Goal: Information Seeking & Learning: Learn about a topic

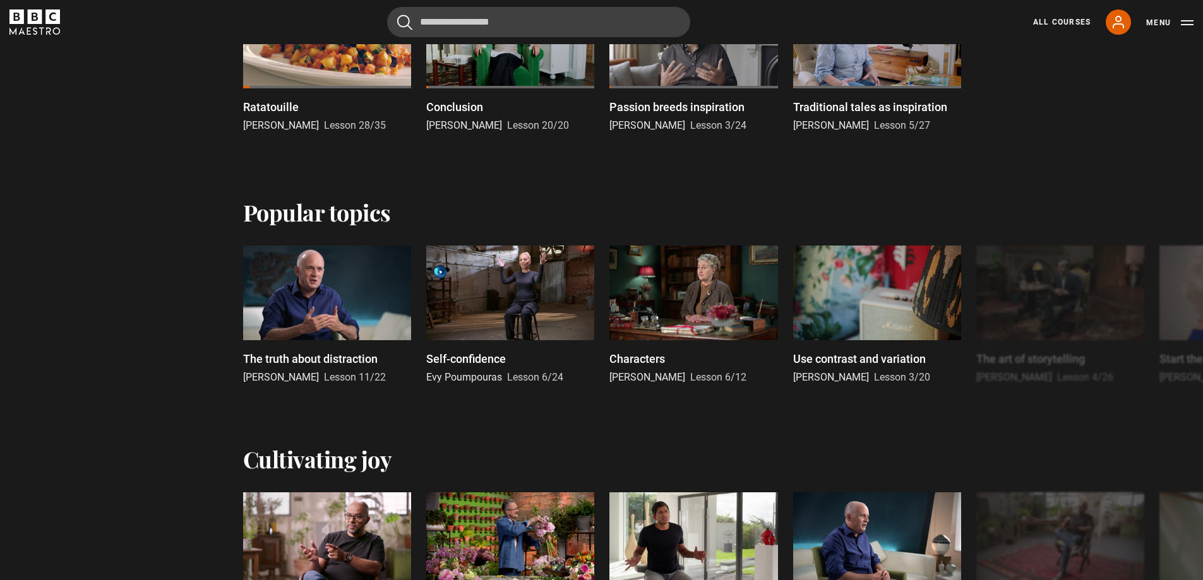
scroll to position [169, 0]
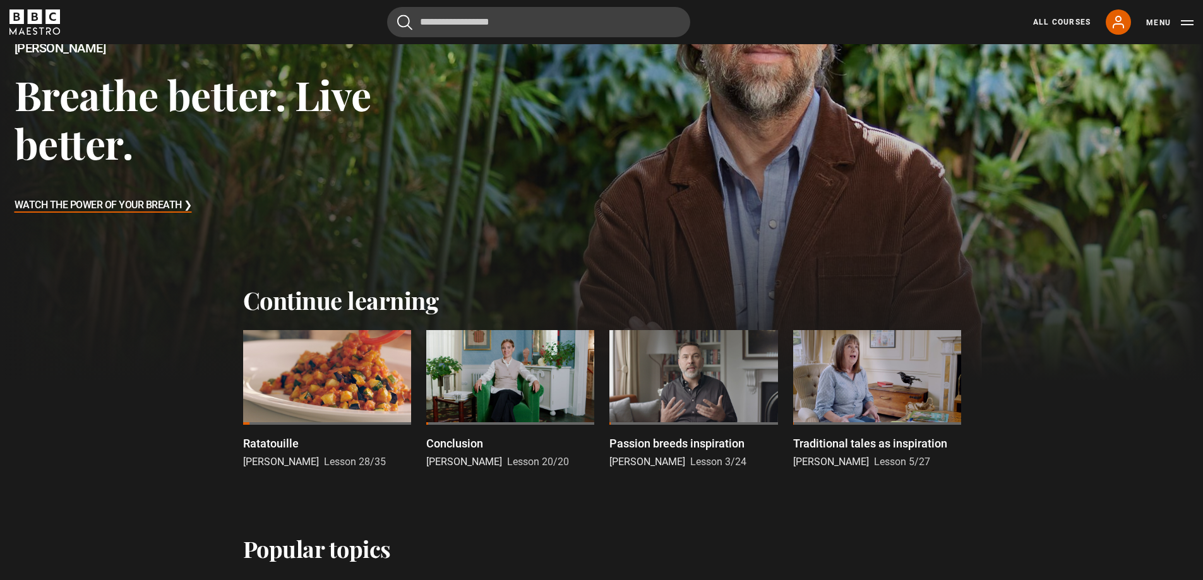
click at [34, 13] on icon "BBC Maestro" at bounding box center [34, 21] width 51 height 25
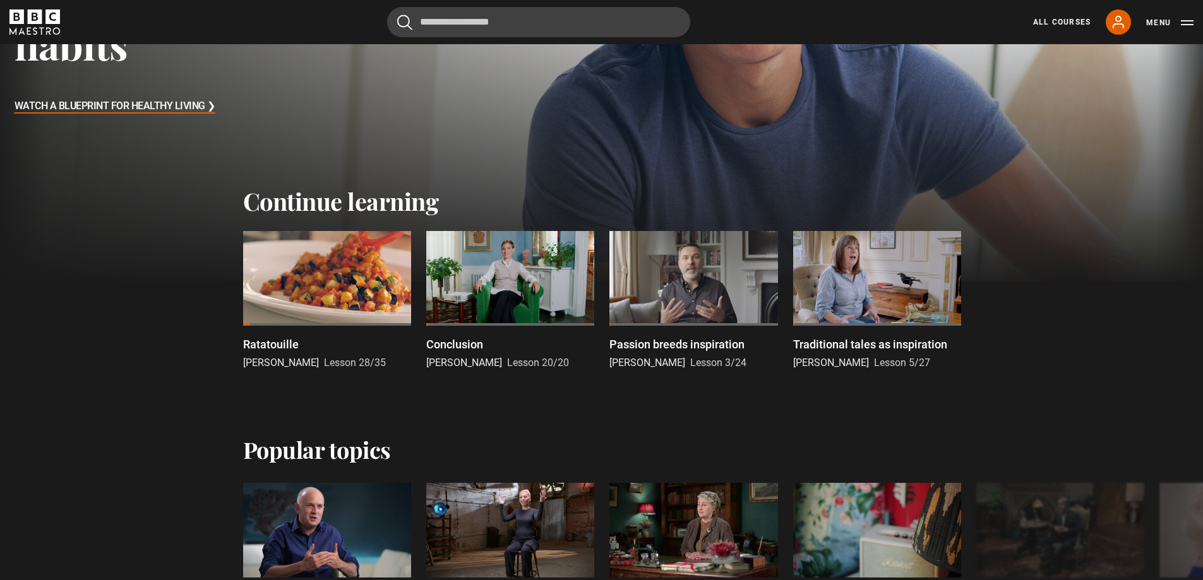
scroll to position [169, 0]
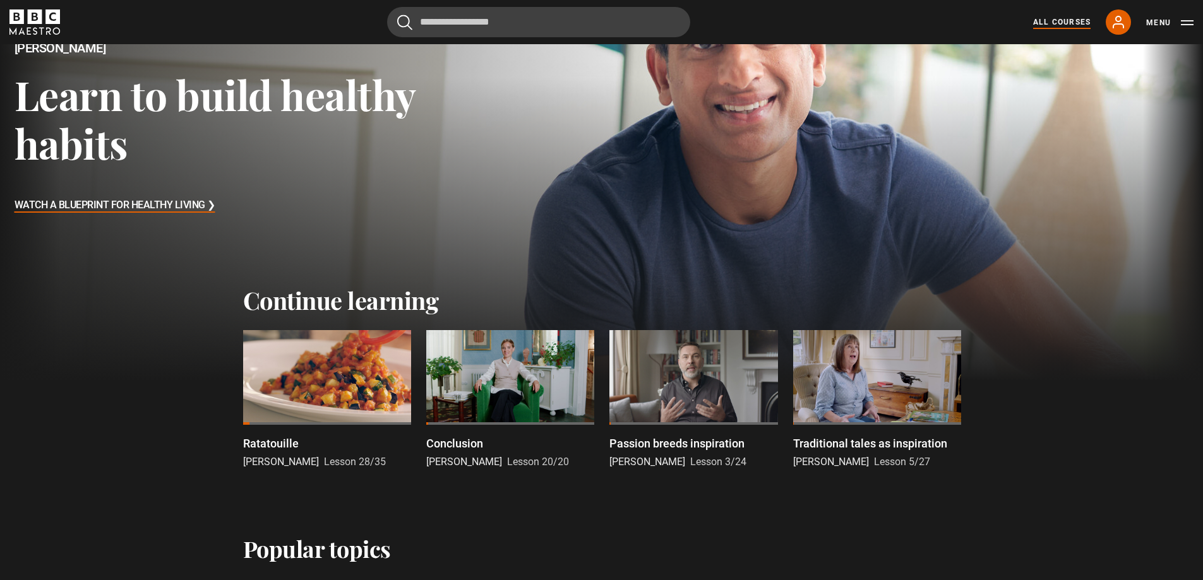
click at [1062, 21] on link "All Courses" at bounding box center [1061, 21] width 57 height 11
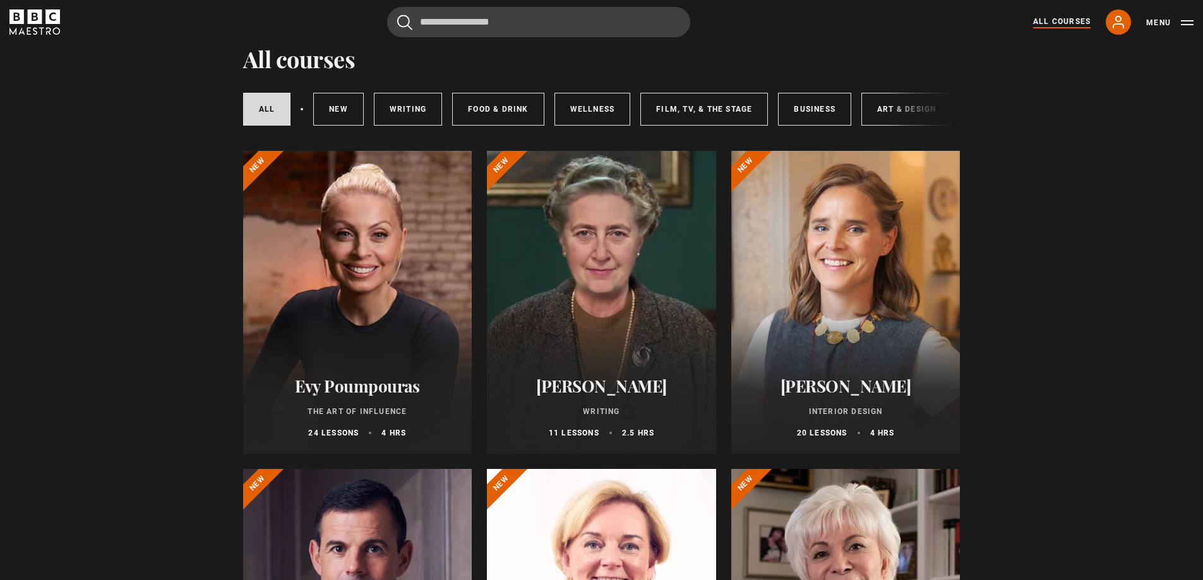
scroll to position [42, 0]
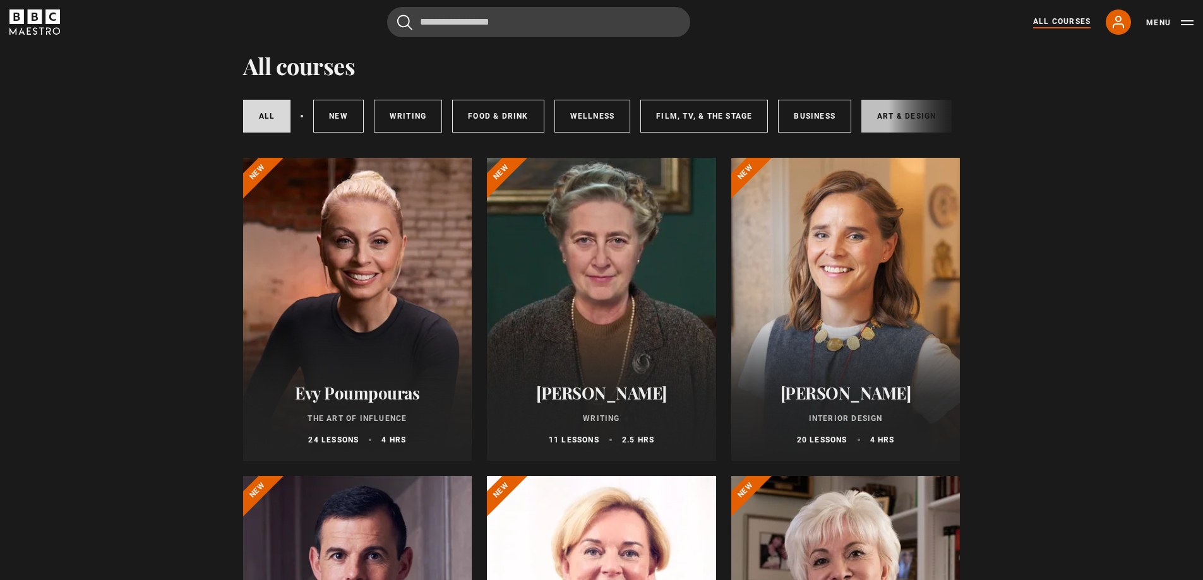
click at [887, 116] on link "Art & Design" at bounding box center [906, 116] width 90 height 33
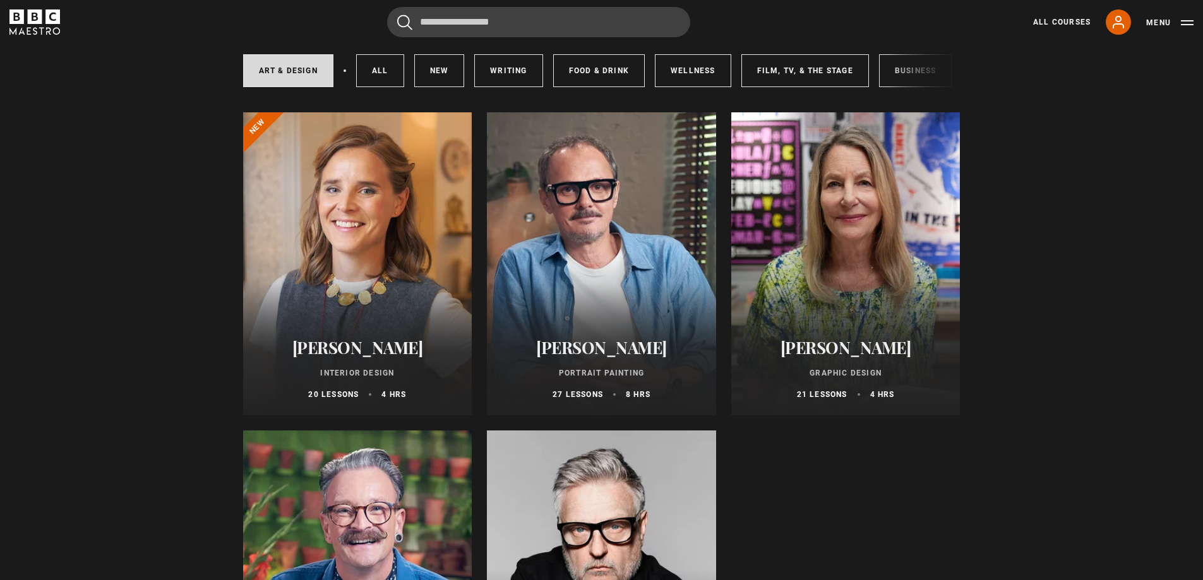
scroll to position [84, 0]
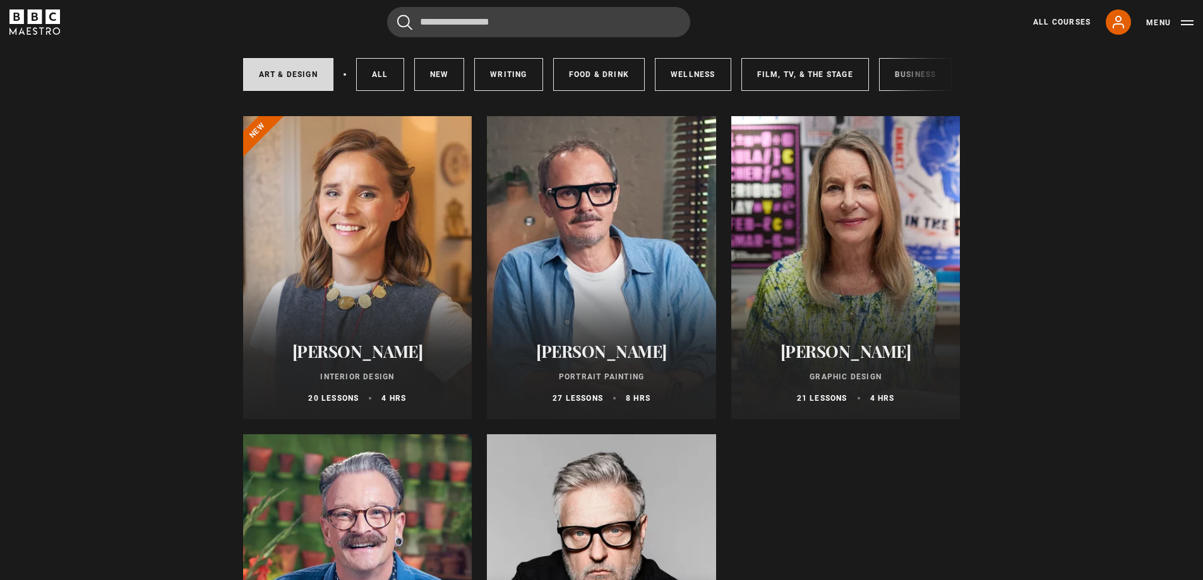
click at [573, 295] on div at bounding box center [601, 267] width 229 height 303
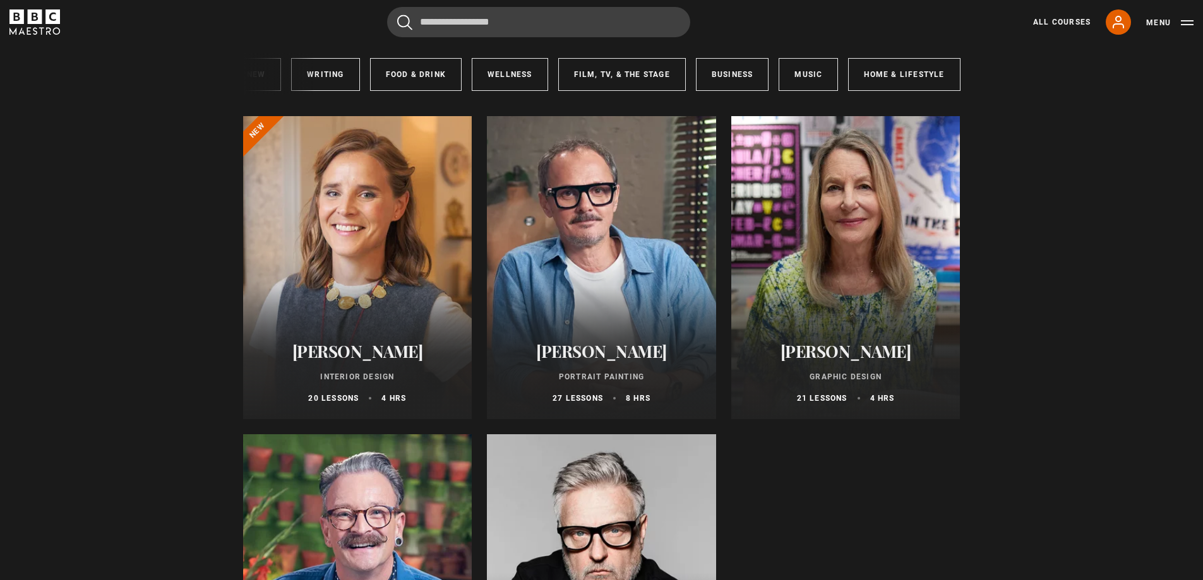
scroll to position [0, 188]
click at [862, 78] on link "Home & Lifestyle" at bounding box center [899, 74] width 112 height 33
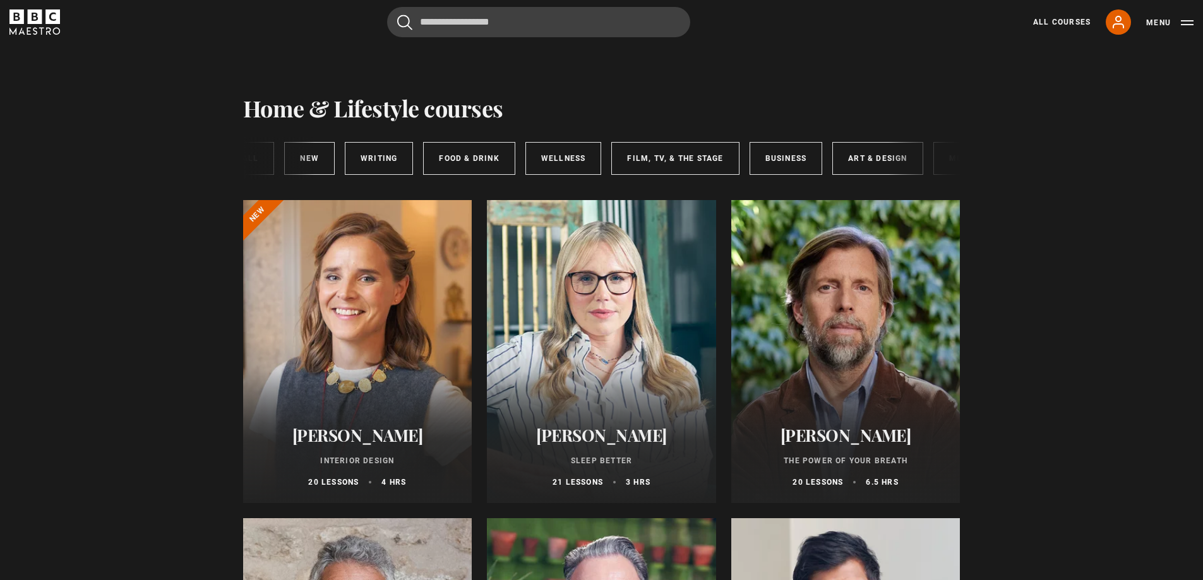
scroll to position [0, 138]
click at [716, 158] on link "Film, TV, & The Stage" at bounding box center [688, 158] width 128 height 33
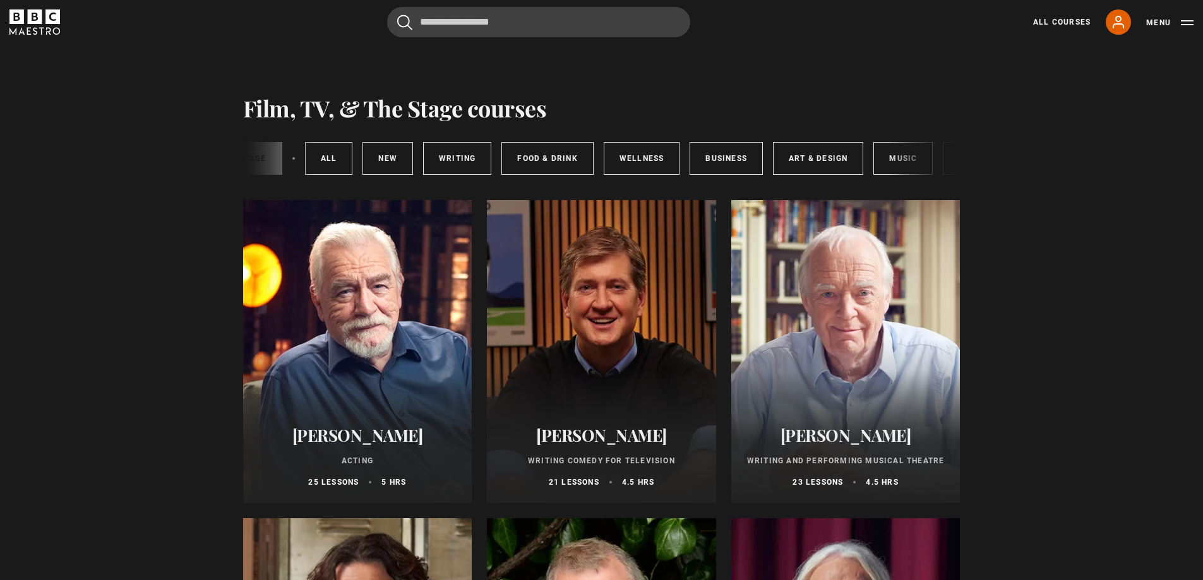
scroll to position [0, 107]
click at [804, 161] on link "Art & Design" at bounding box center [799, 158] width 90 height 33
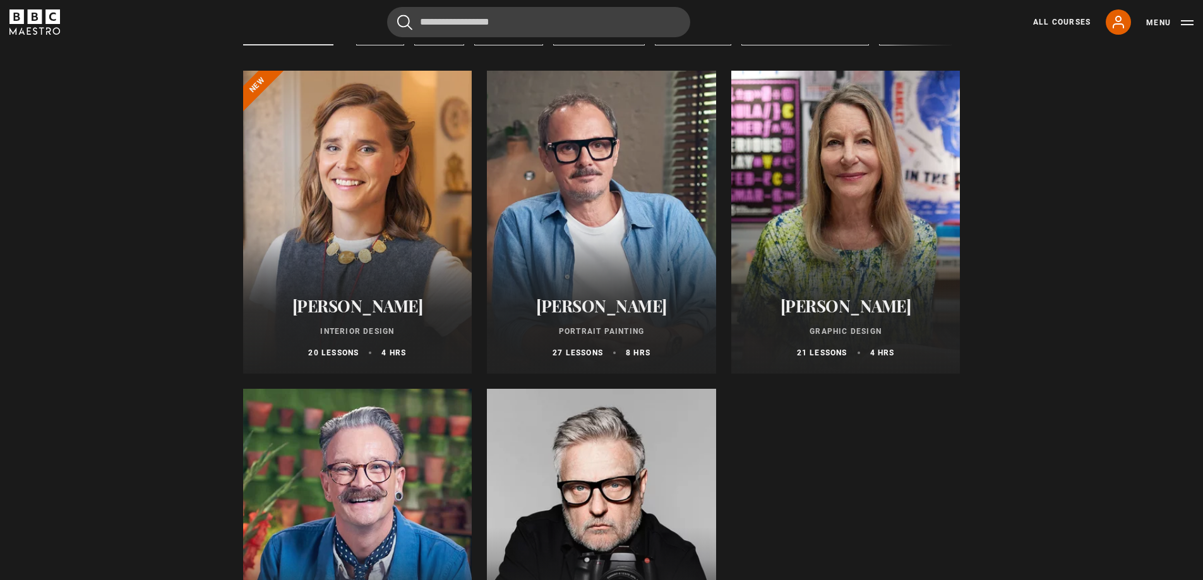
scroll to position [126, 0]
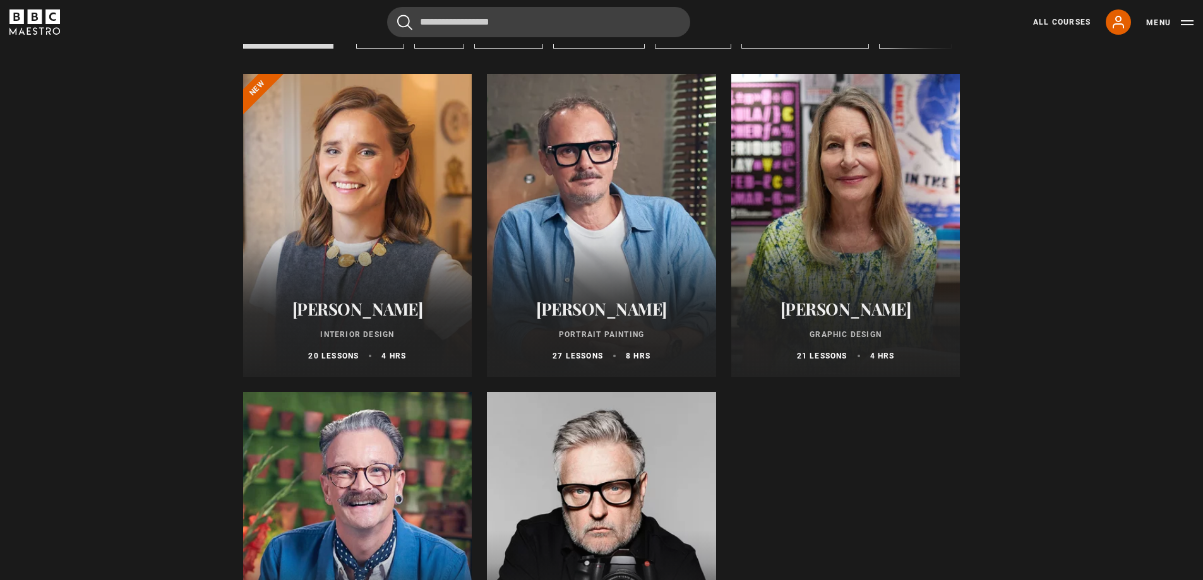
click at [598, 184] on div at bounding box center [601, 225] width 229 height 303
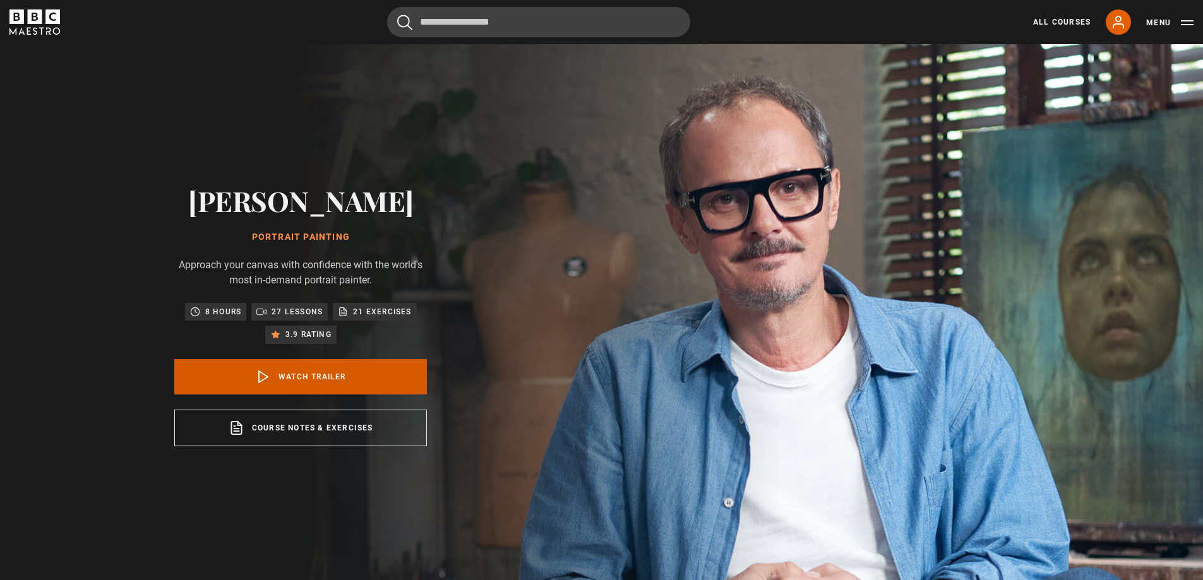
click at [300, 376] on link "Watch Trailer" at bounding box center [300, 376] width 253 height 35
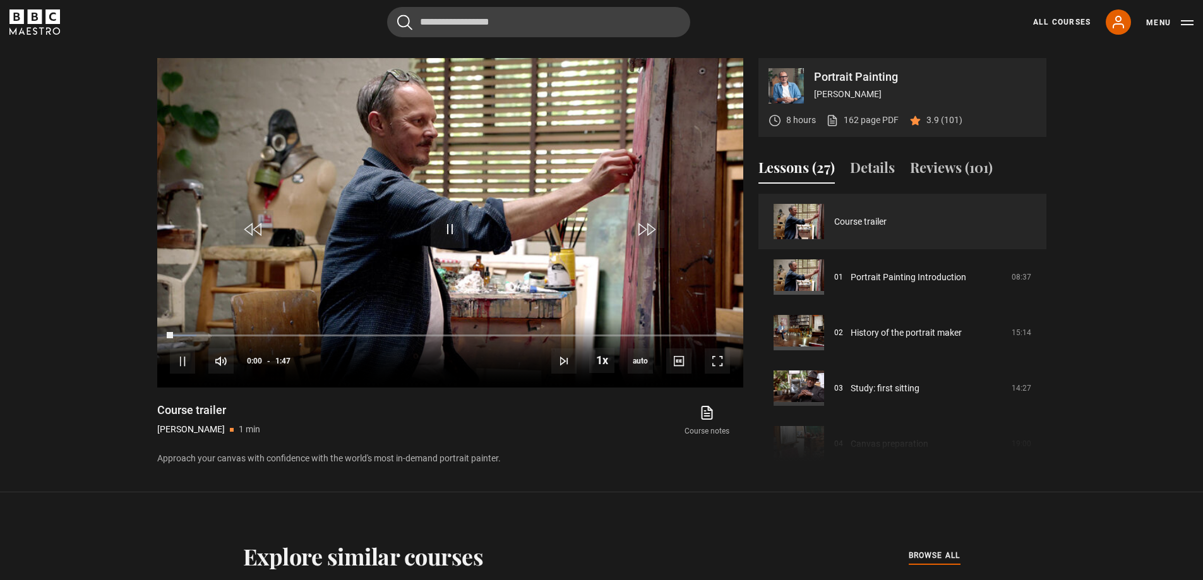
scroll to position [586, 0]
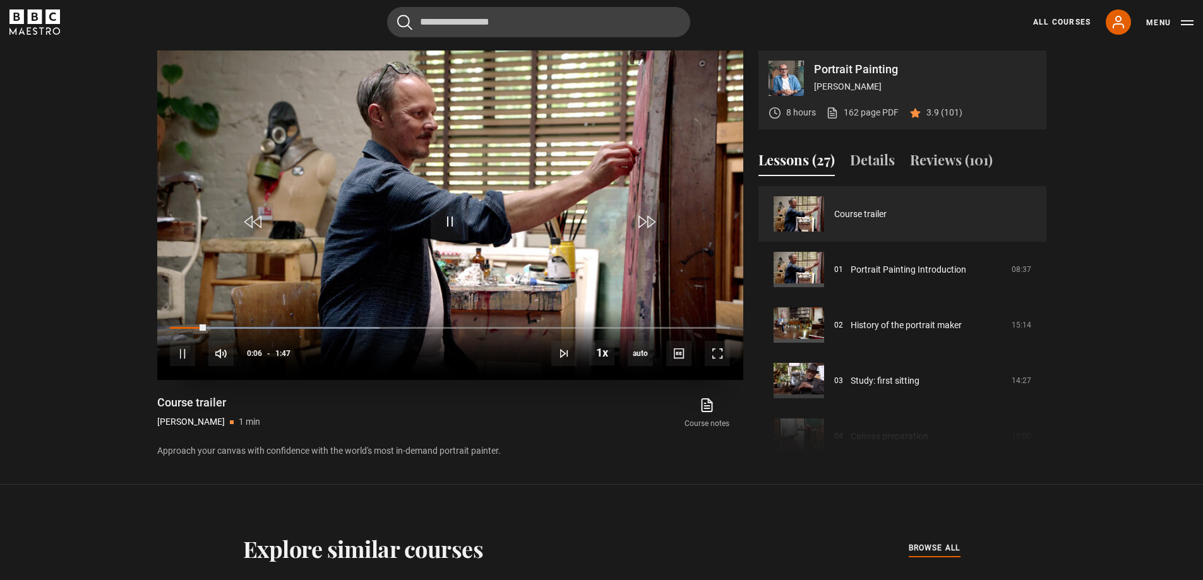
drag, startPoint x: 197, startPoint y: 322, endPoint x: 189, endPoint y: 331, distance: 12.1
click at [175, 326] on div "10s Skip Back 10 seconds Pause 10s Skip Forward 10 seconds Loaded : 37.38% 0:03…" at bounding box center [450, 345] width 586 height 70
drag, startPoint x: 205, startPoint y: 329, endPoint x: 181, endPoint y: 336, distance: 24.6
click at [181, 336] on div "10s Skip Back 10 seconds Play 10s Skip Forward 10 seconds Loaded : 42.06% 0:06 …" at bounding box center [450, 345] width 586 height 70
click at [174, 328] on div "Loaded : 42.06% 0:00 0:02" at bounding box center [449, 328] width 559 height 4
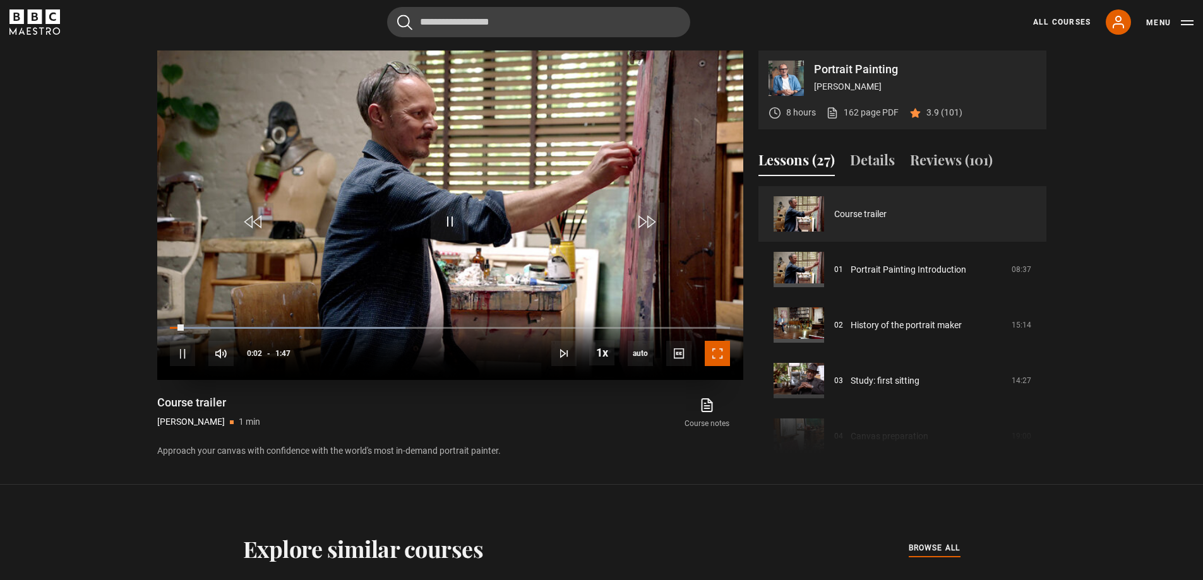
click at [713, 348] on span "Video Player" at bounding box center [716, 353] width 25 height 25
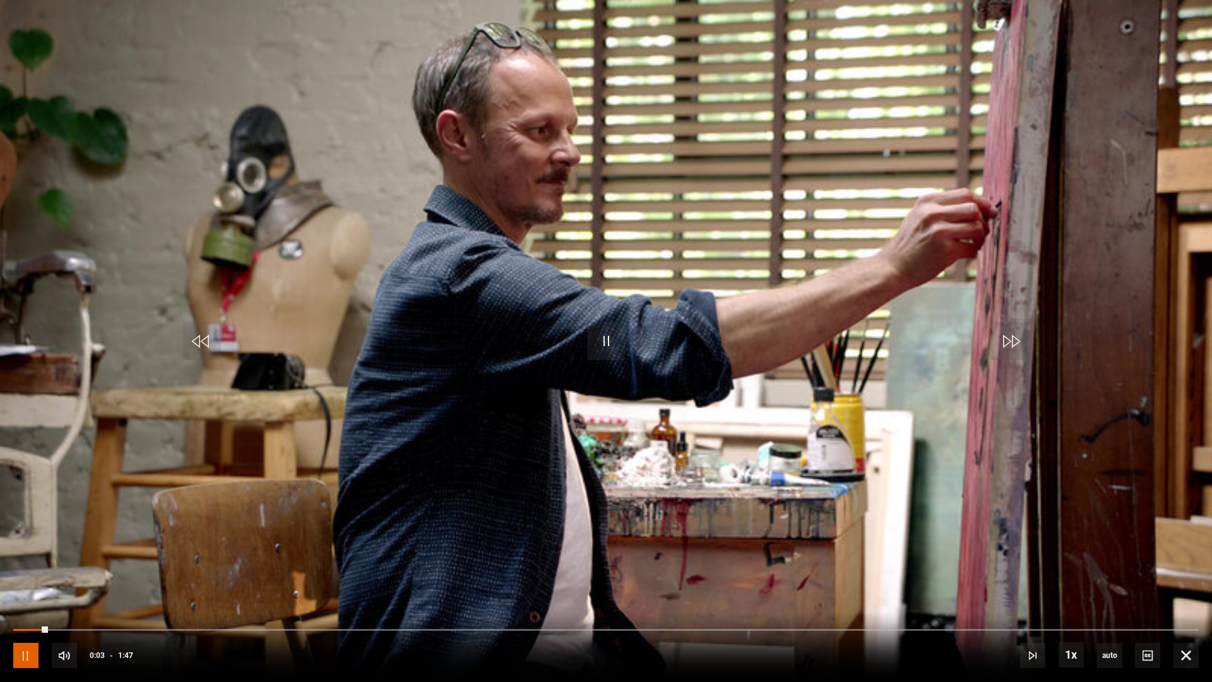
click at [23, 579] on span "Video Player" at bounding box center [25, 655] width 25 height 25
click at [17, 579] on div "10s Skip Back 10 seconds Play 10s Skip Forward 10 seconds Loaded : 4.67% 0:00 0…" at bounding box center [606, 647] width 1212 height 70
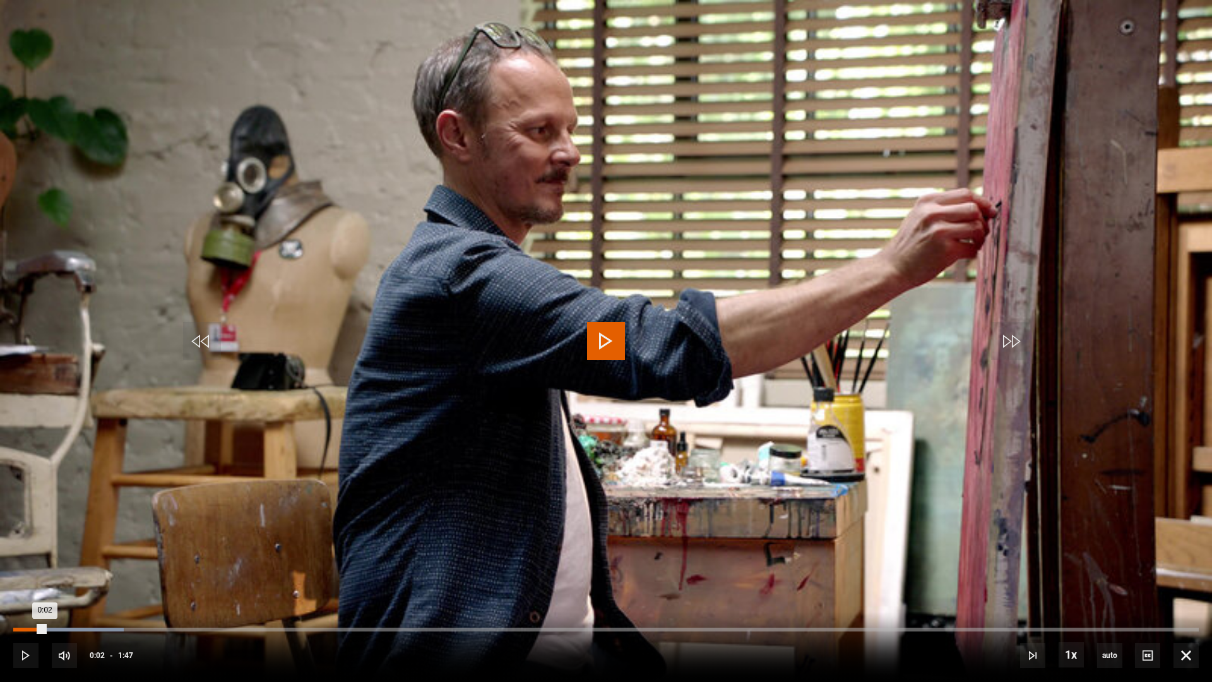
drag, startPoint x: 45, startPoint y: 629, endPoint x: 15, endPoint y: 629, distance: 29.7
click at [15, 579] on div "Loaded : 9.35% 0:00 0:02" at bounding box center [606, 629] width 1186 height 4
click at [605, 331] on span "Video Player" at bounding box center [606, 341] width 38 height 38
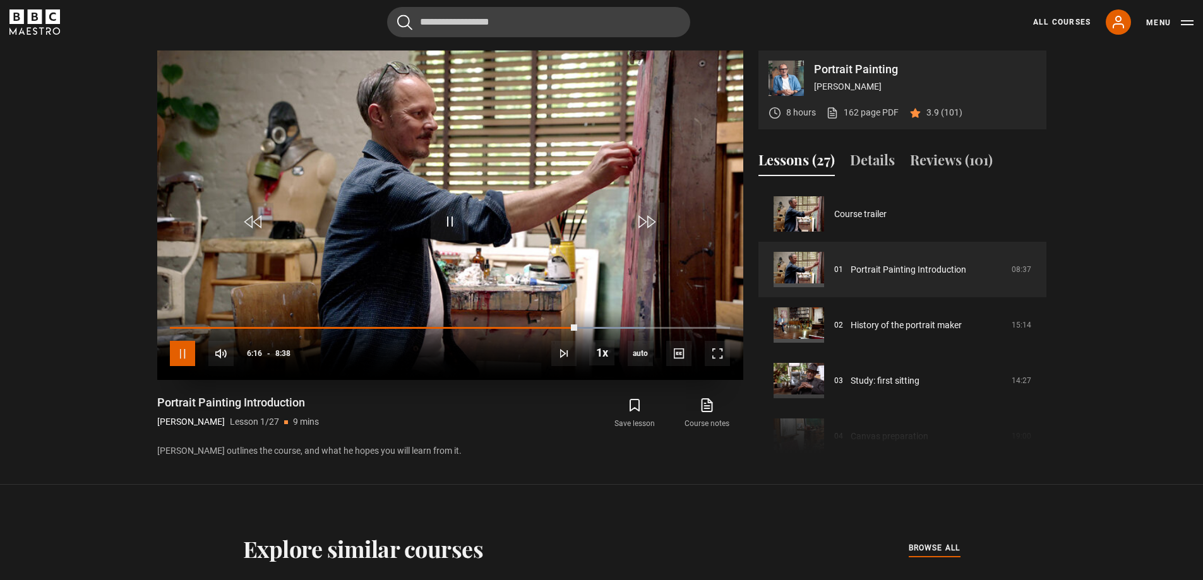
click at [182, 352] on span "Video Player" at bounding box center [182, 353] width 25 height 25
click at [942, 160] on button "Reviews (101)" at bounding box center [951, 163] width 83 height 27
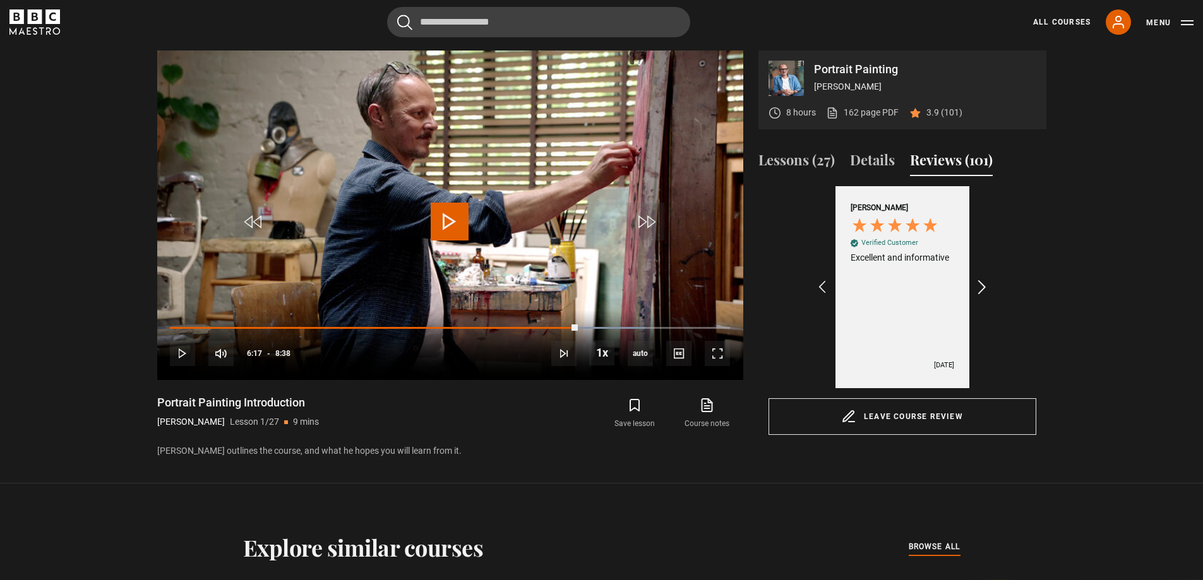
click at [978, 288] on icon "REVIEWS.io Carousel Scroll Right" at bounding box center [982, 287] width 18 height 18
click at [984, 284] on icon "REVIEWS.io Carousel Scroll Right" at bounding box center [982, 287] width 18 height 18
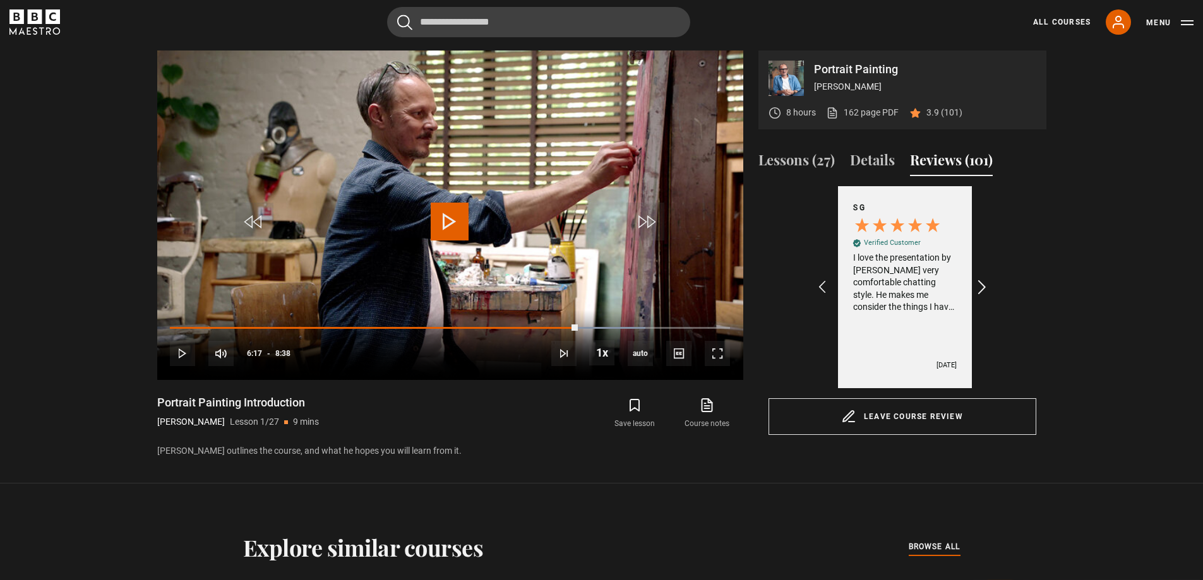
scroll to position [0, 293]
click at [984, 284] on icon "REVIEWS.io Carousel Scroll Right" at bounding box center [982, 287] width 18 height 18
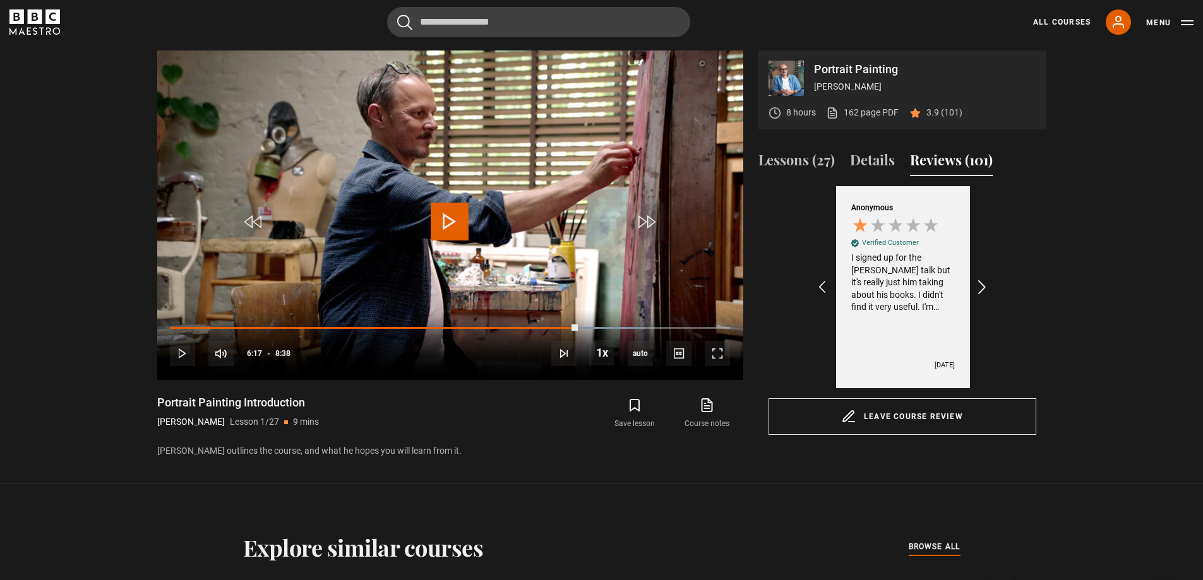
scroll to position [0, 439]
click at [984, 284] on icon "REVIEWS.io Carousel Scroll Right" at bounding box center [982, 287] width 18 height 18
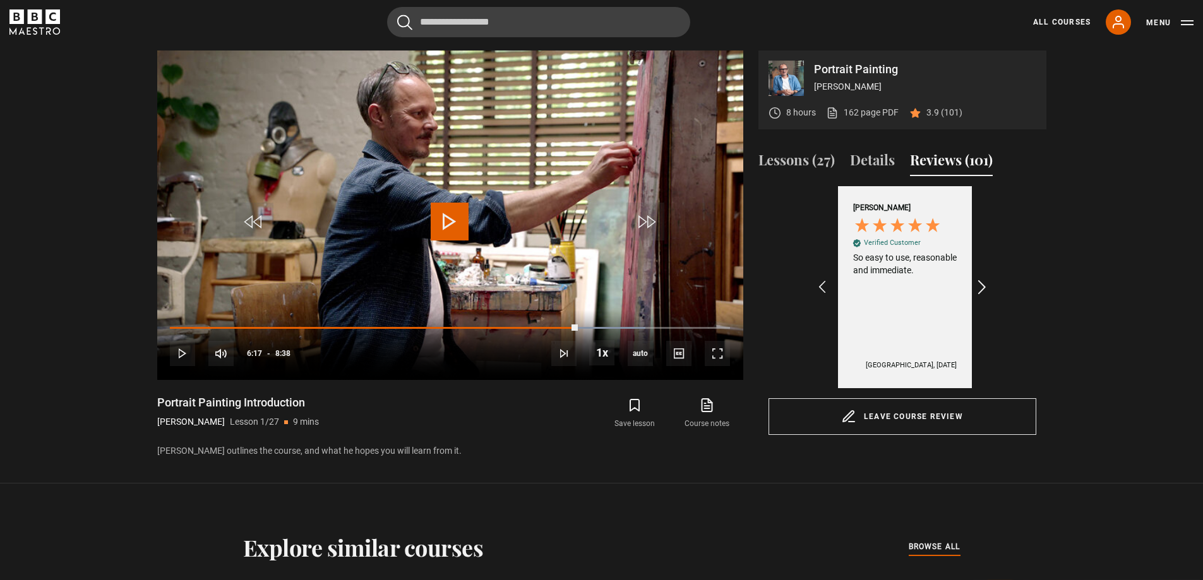
scroll to position [0, 586]
click at [984, 284] on icon "REVIEWS.io Carousel Scroll Right" at bounding box center [982, 287] width 18 height 18
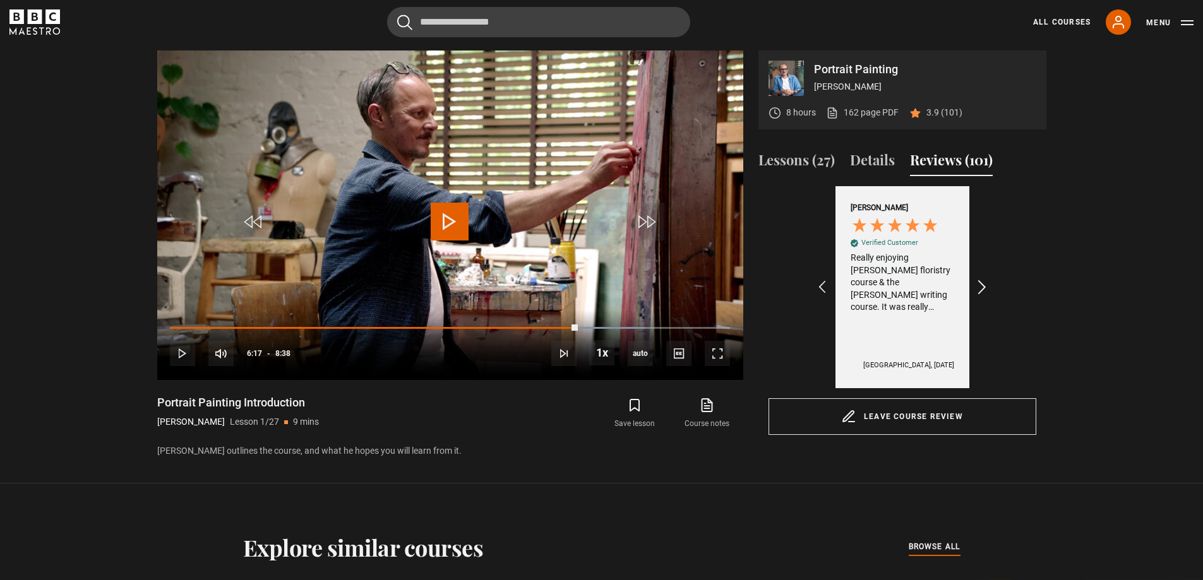
click at [984, 284] on icon "REVIEWS.io Carousel Scroll Right" at bounding box center [982, 287] width 18 height 18
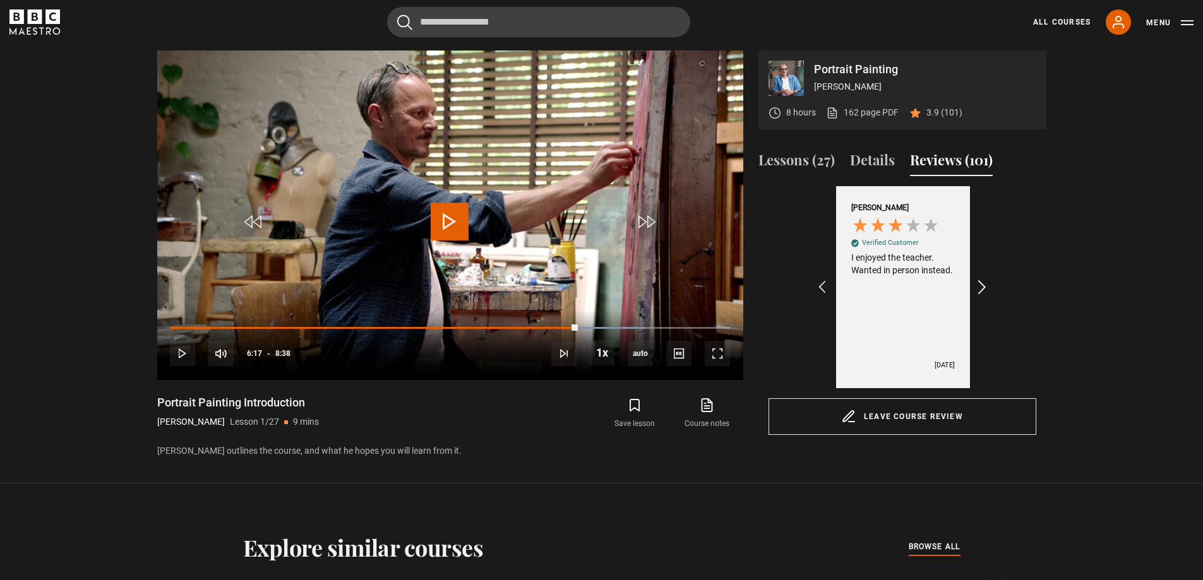
scroll to position [0, 1172]
click at [984, 284] on icon "REVIEWS.io Carousel Scroll Right" at bounding box center [982, 287] width 18 height 18
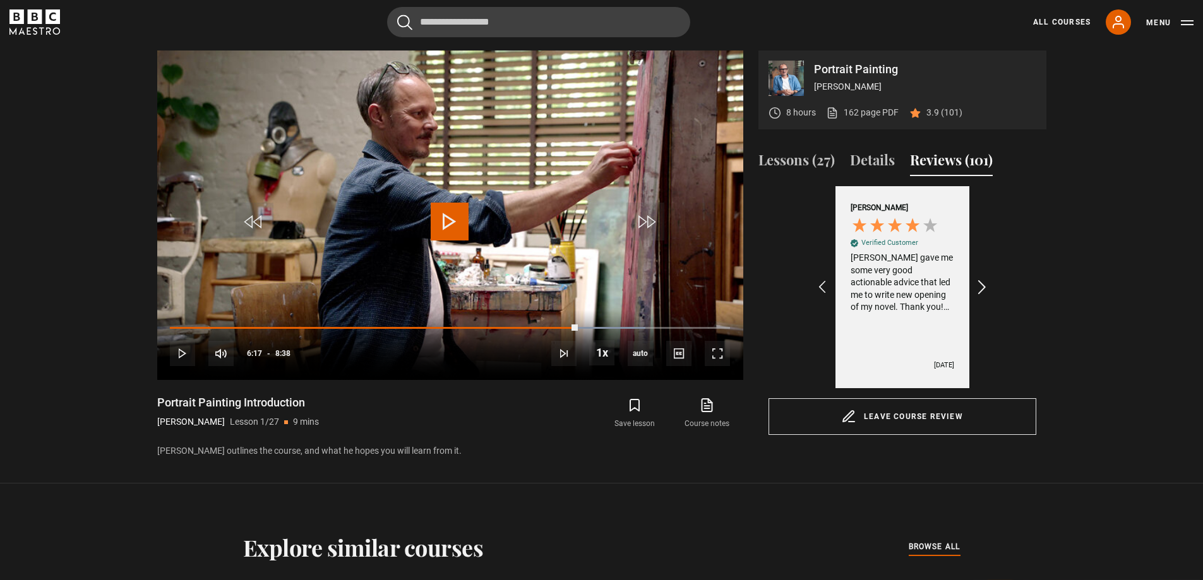
click at [984, 284] on icon "REVIEWS.io Carousel Scroll Right" at bounding box center [982, 287] width 18 height 18
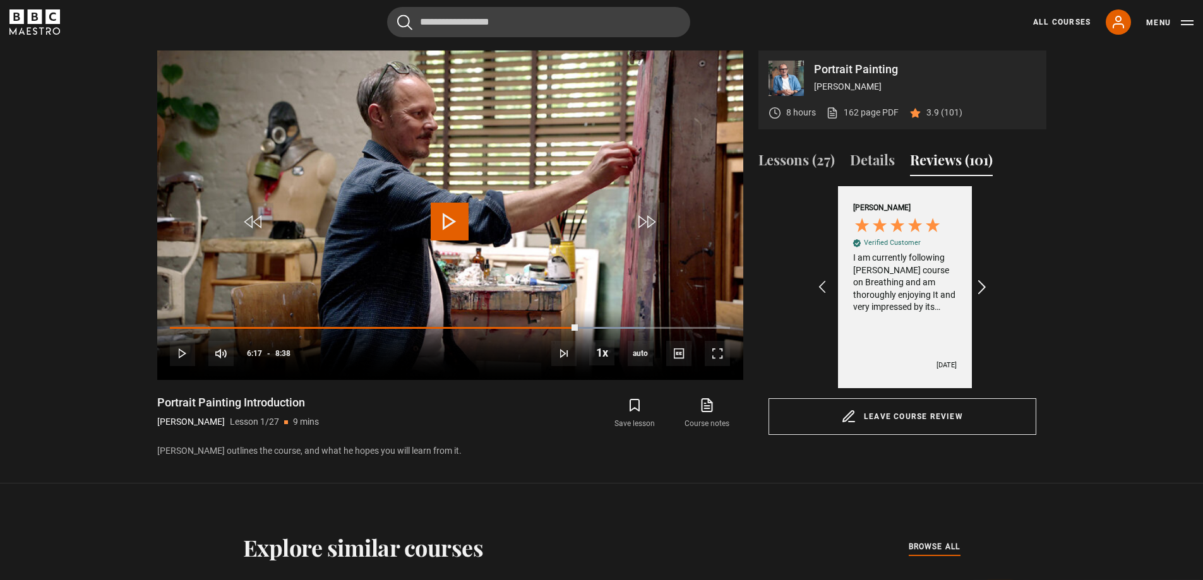
scroll to position [0, 1904]
click at [984, 284] on icon "REVIEWS.io Carousel Scroll Right" at bounding box center [982, 287] width 18 height 18
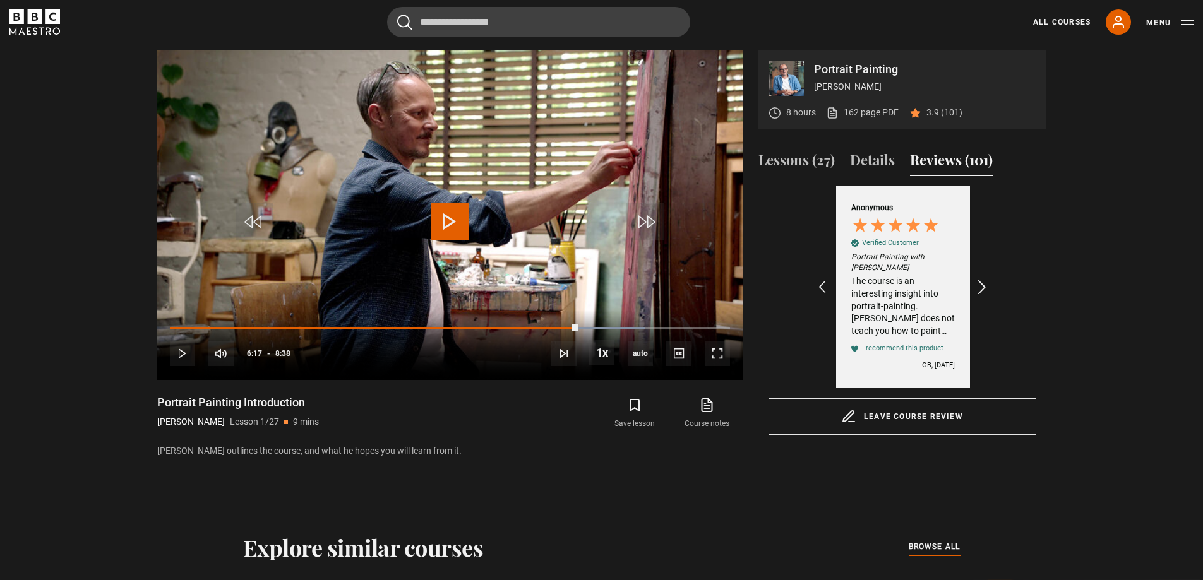
scroll to position [0, 2050]
click at [822, 289] on icon "REVIEWS.io Carousel Scroll Left" at bounding box center [822, 287] width 18 height 18
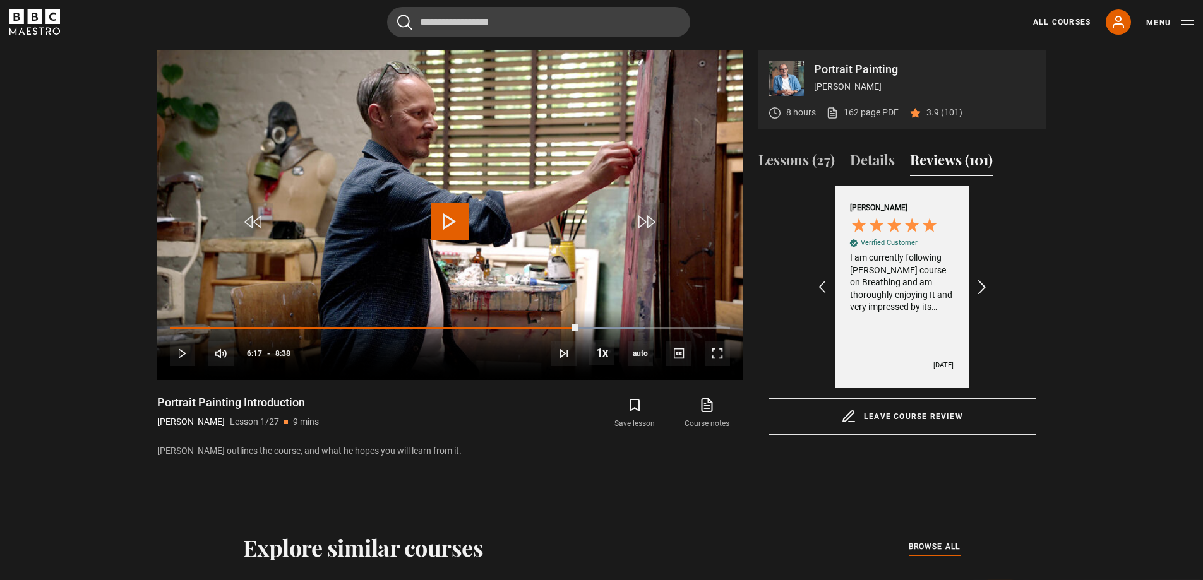
scroll to position [0, 1904]
click at [984, 285] on icon "REVIEWS.io Carousel Scroll Right" at bounding box center [982, 287] width 18 height 18
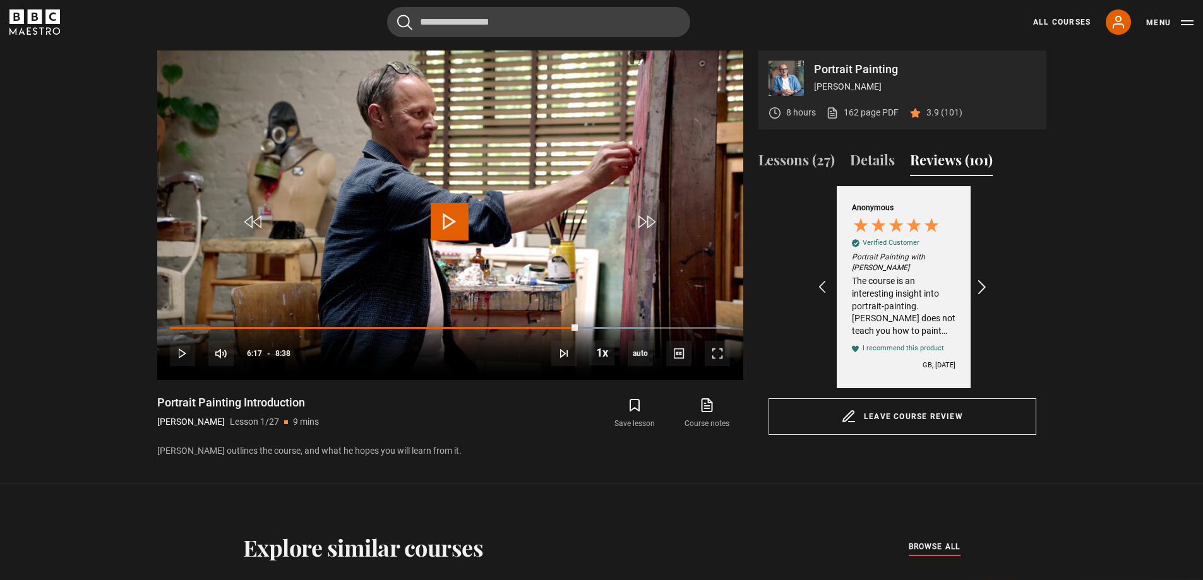
scroll to position [0, 2050]
click at [984, 285] on icon "REVIEWS.io Carousel Scroll Right" at bounding box center [982, 287] width 18 height 18
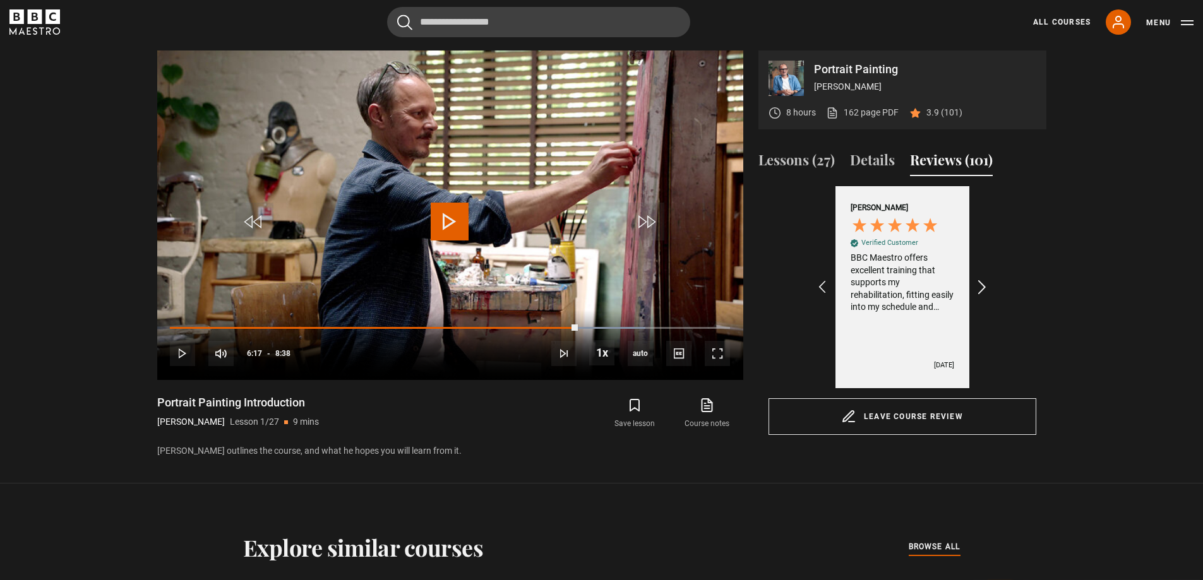
click at [984, 285] on icon "REVIEWS.io Carousel Scroll Right" at bounding box center [982, 287] width 18 height 18
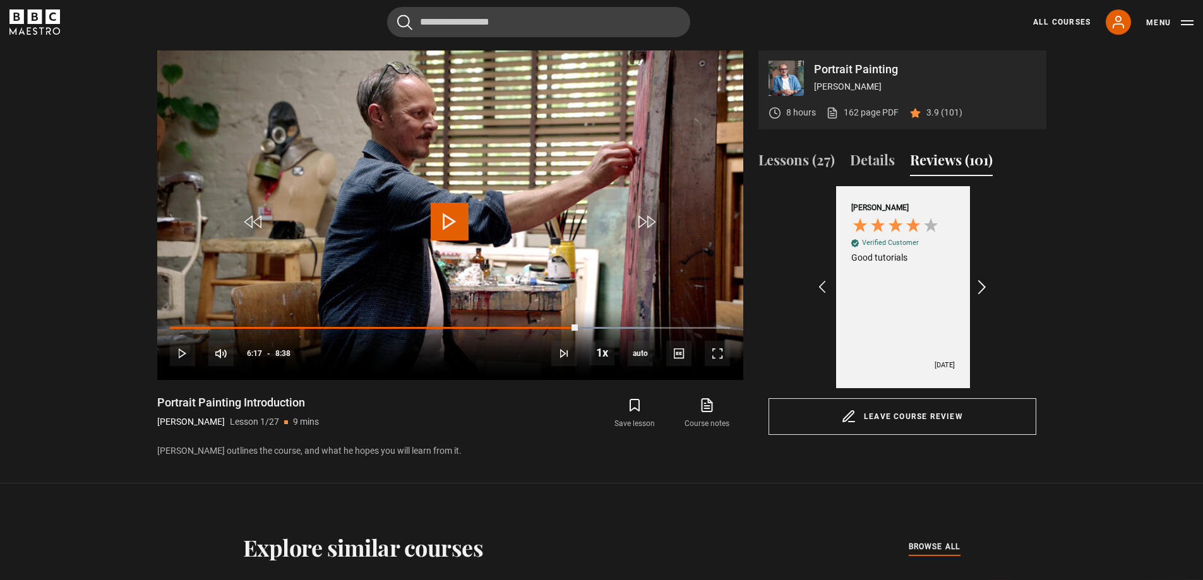
scroll to position [0, 2636]
click at [984, 285] on icon "REVIEWS.io Carousel Scroll Right" at bounding box center [982, 287] width 18 height 18
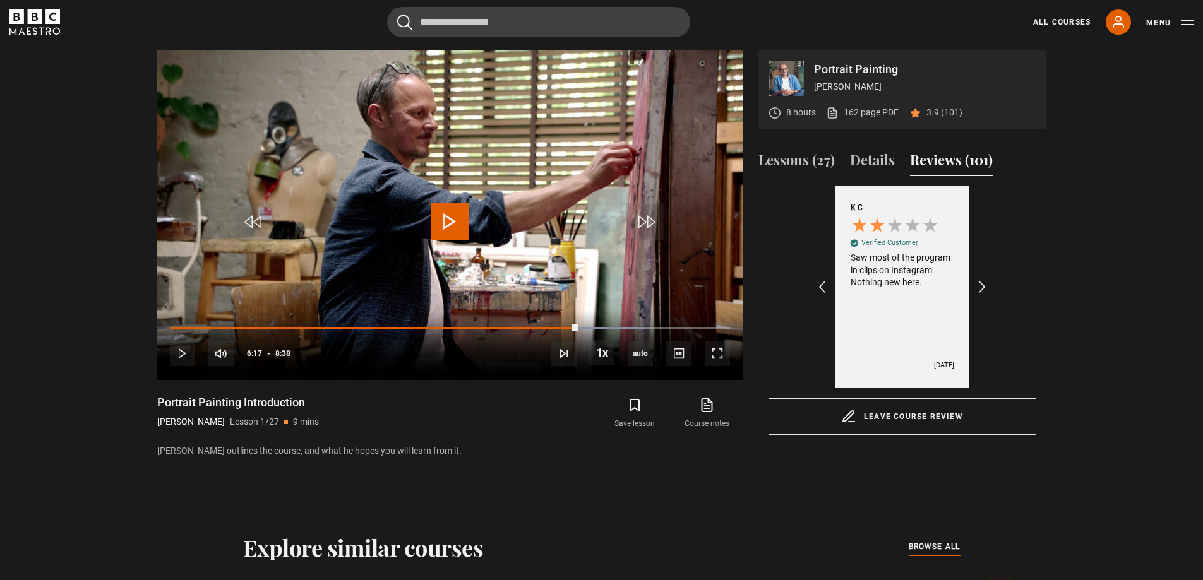
click at [937, 155] on button "Reviews (101)" at bounding box center [951, 163] width 83 height 27
click at [953, 112] on p "3.9 (101)" at bounding box center [944, 112] width 36 height 13
click at [916, 112] on icon at bounding box center [914, 113] width 9 height 8
click at [884, 164] on button "Details" at bounding box center [872, 163] width 45 height 27
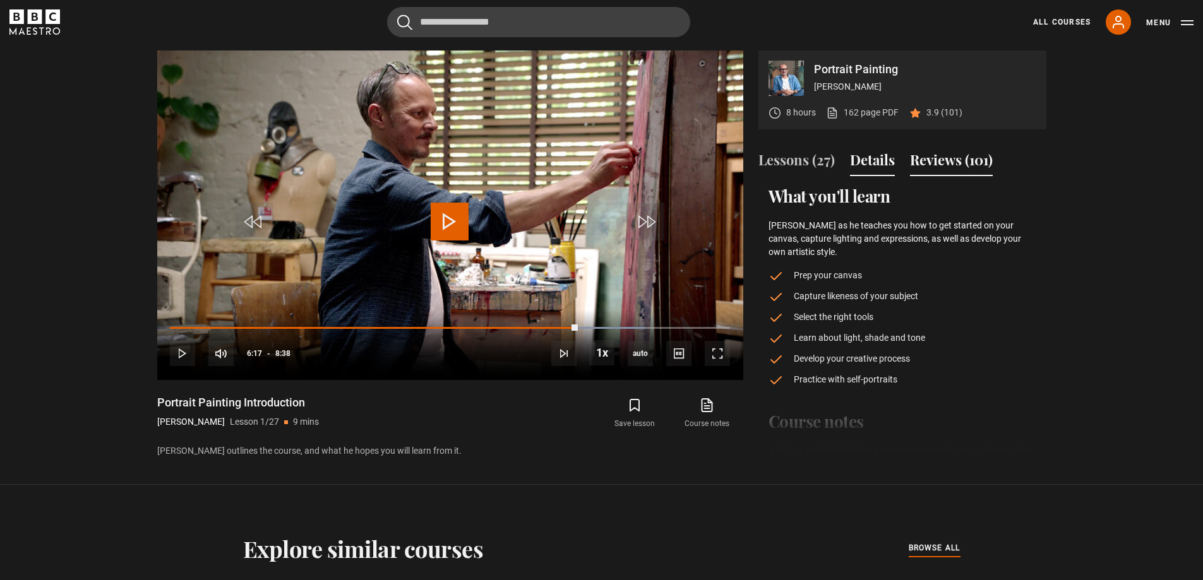
click at [925, 158] on button "Reviews (101)" at bounding box center [951, 163] width 83 height 27
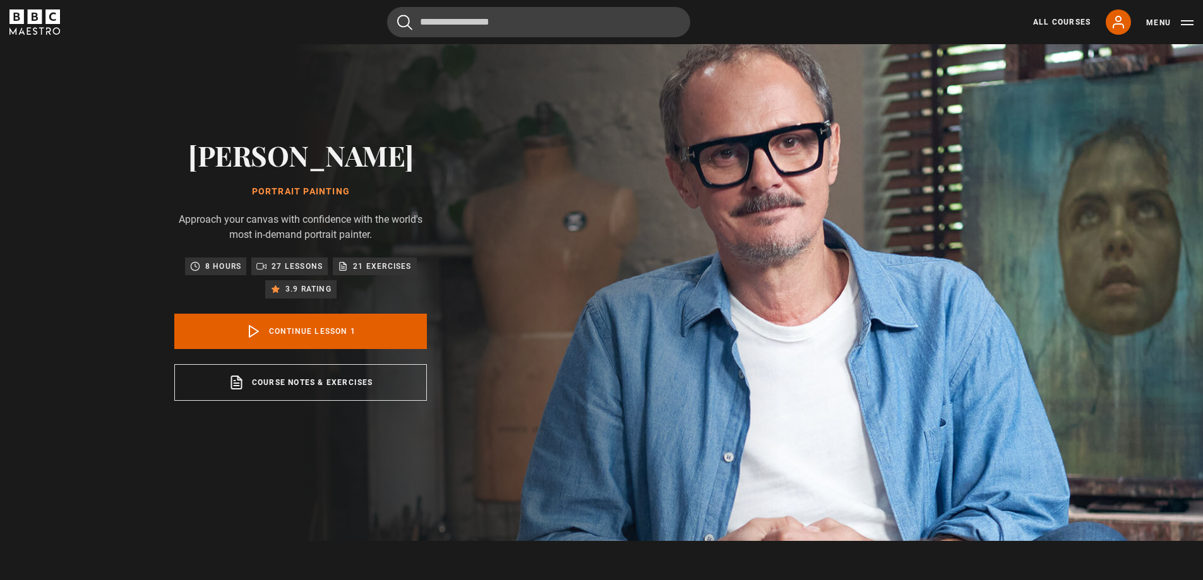
scroll to position [0, 0]
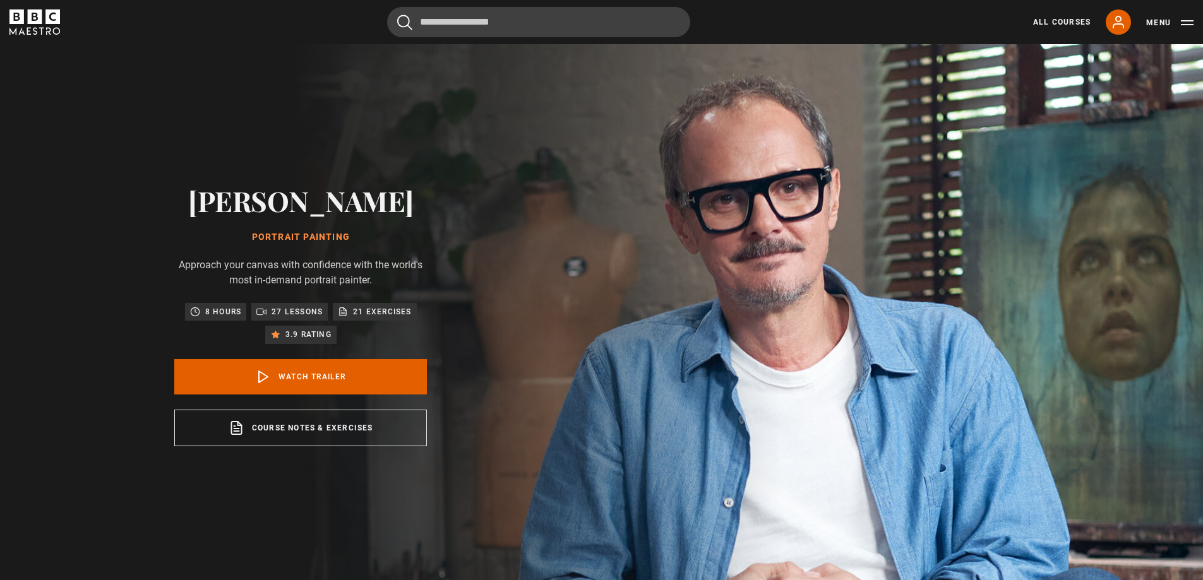
scroll to position [586, 0]
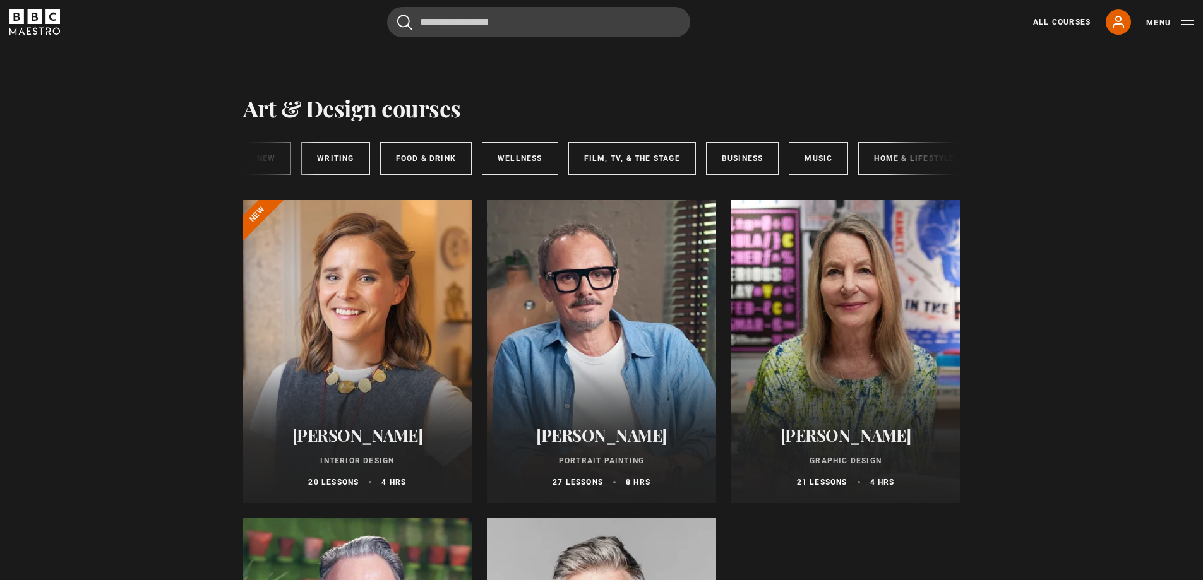
scroll to position [0, 188]
click at [891, 155] on link "Home & Lifestyle" at bounding box center [899, 158] width 112 height 33
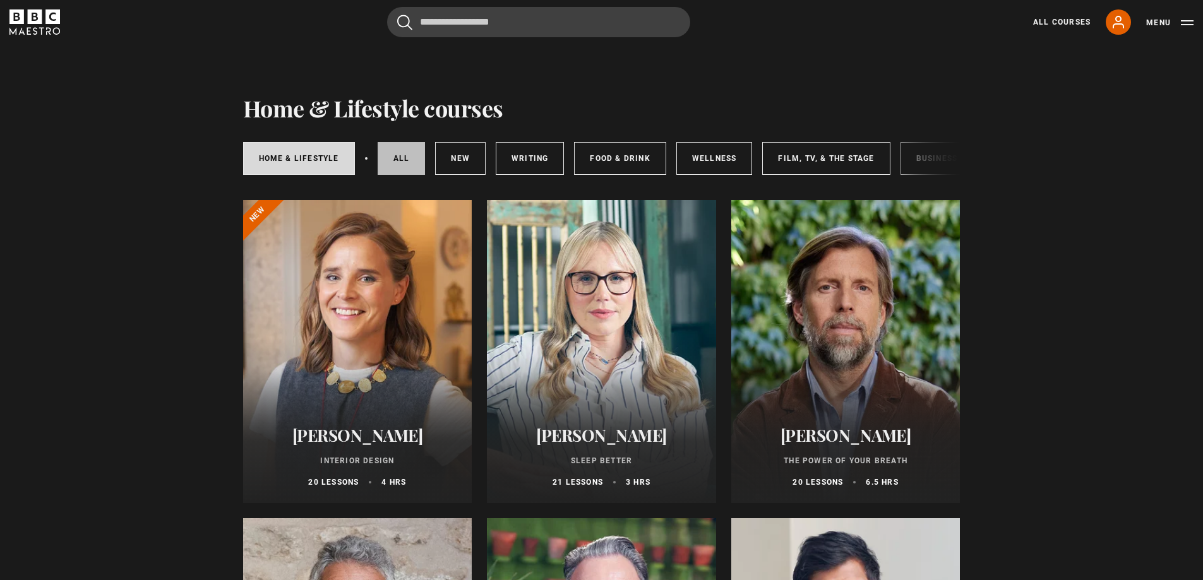
click at [403, 160] on link "All courses" at bounding box center [401, 158] width 48 height 33
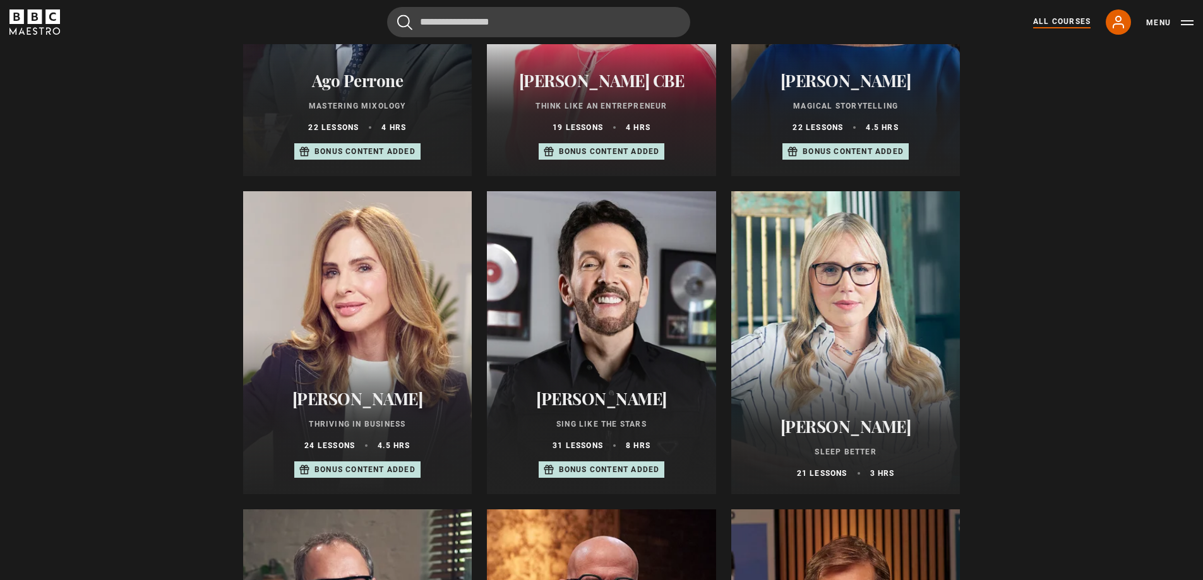
scroll to position [547, 0]
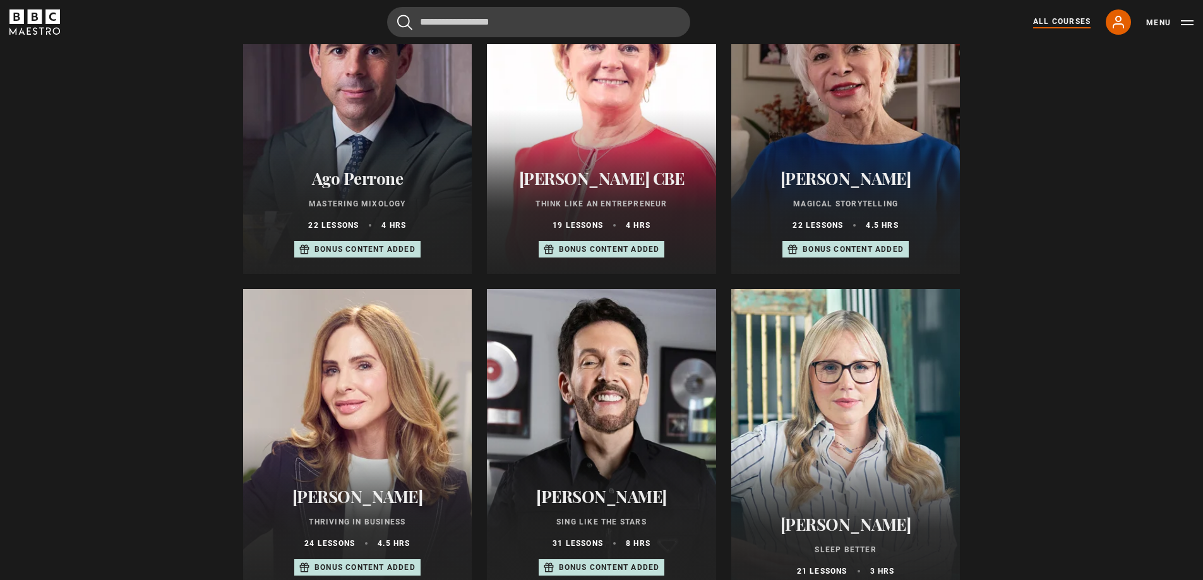
click at [848, 196] on div "Isabel Allende Magical Storytelling 22 lessons 4.5 hrs Bonus content added" at bounding box center [845, 213] width 229 height 121
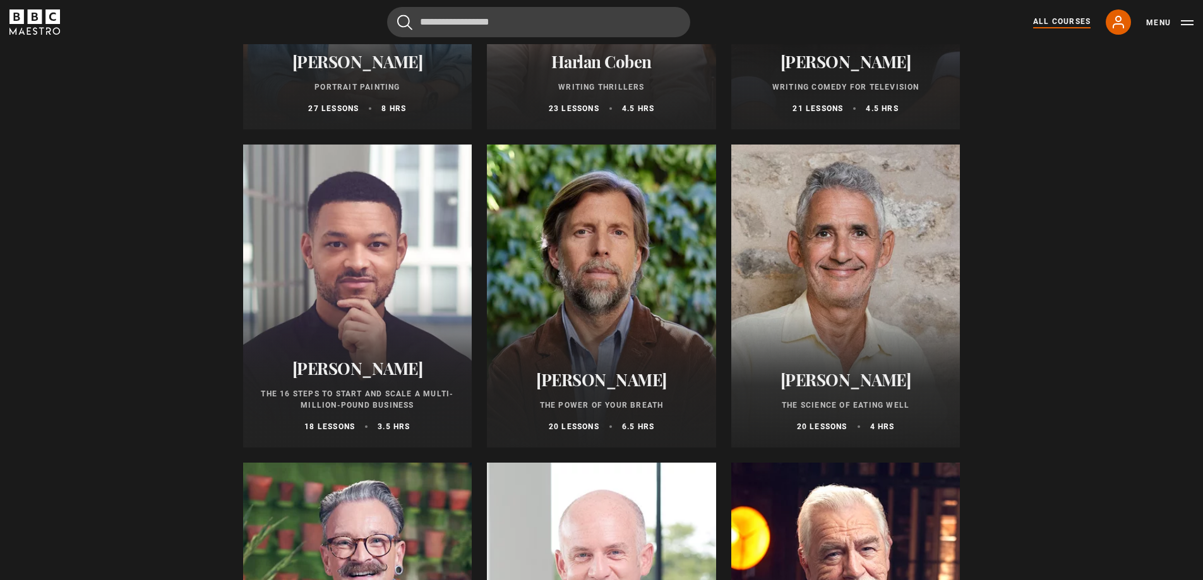
scroll to position [1389, 0]
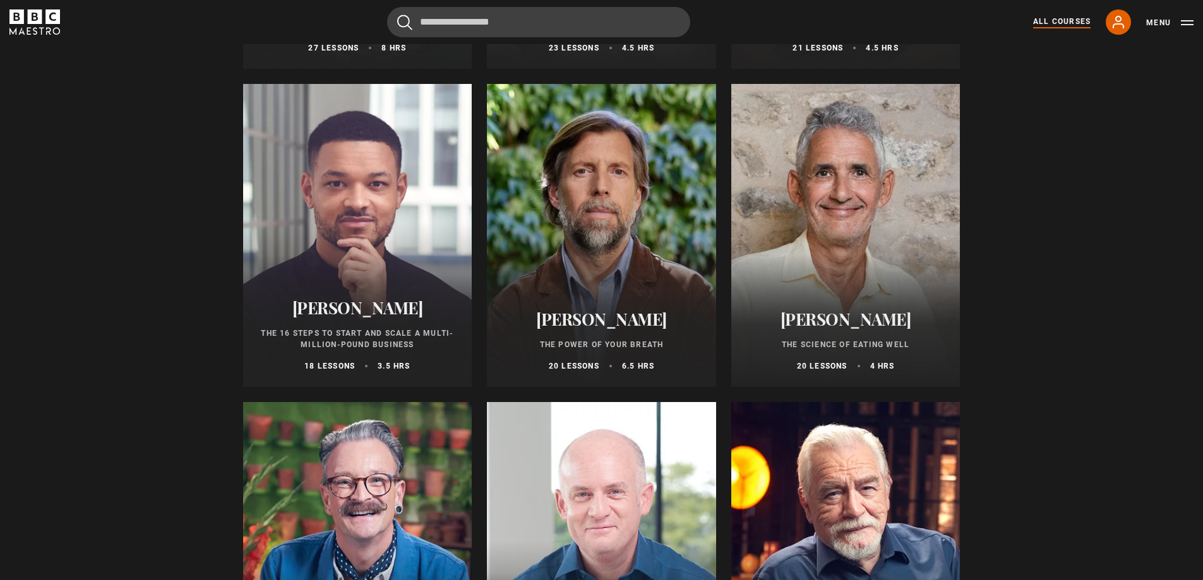
click at [643, 242] on div at bounding box center [601, 235] width 229 height 303
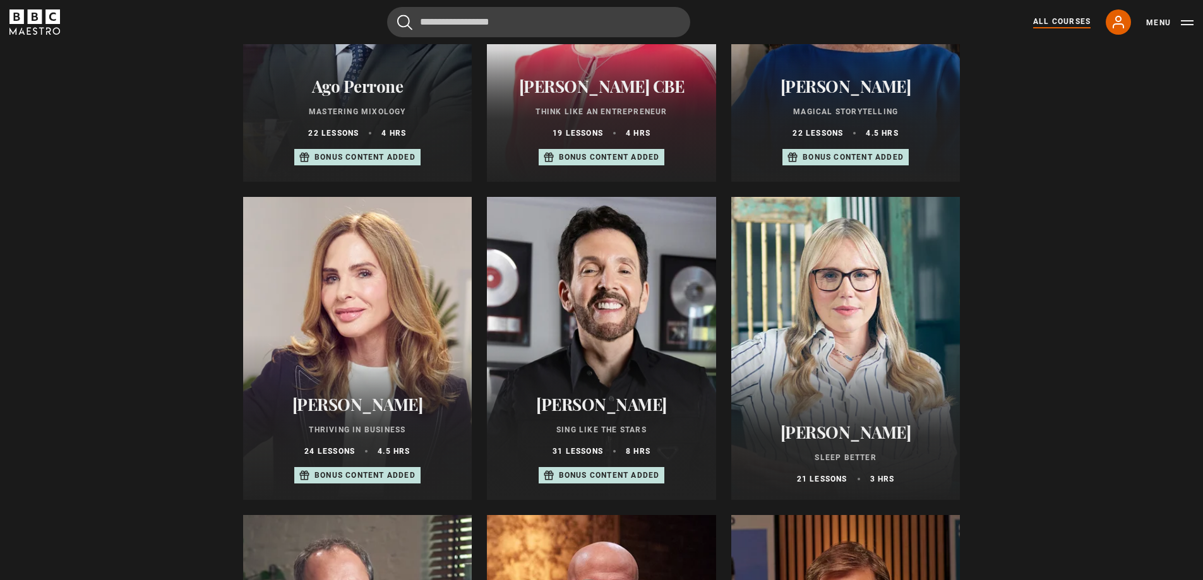
scroll to position [371, 0]
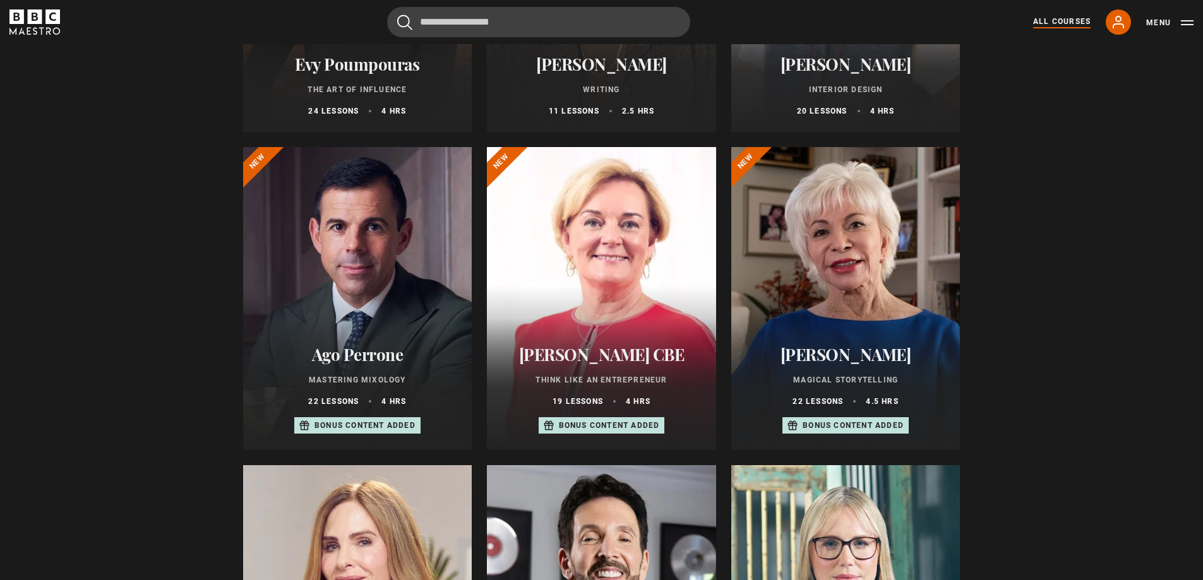
click at [845, 301] on div at bounding box center [845, 298] width 229 height 303
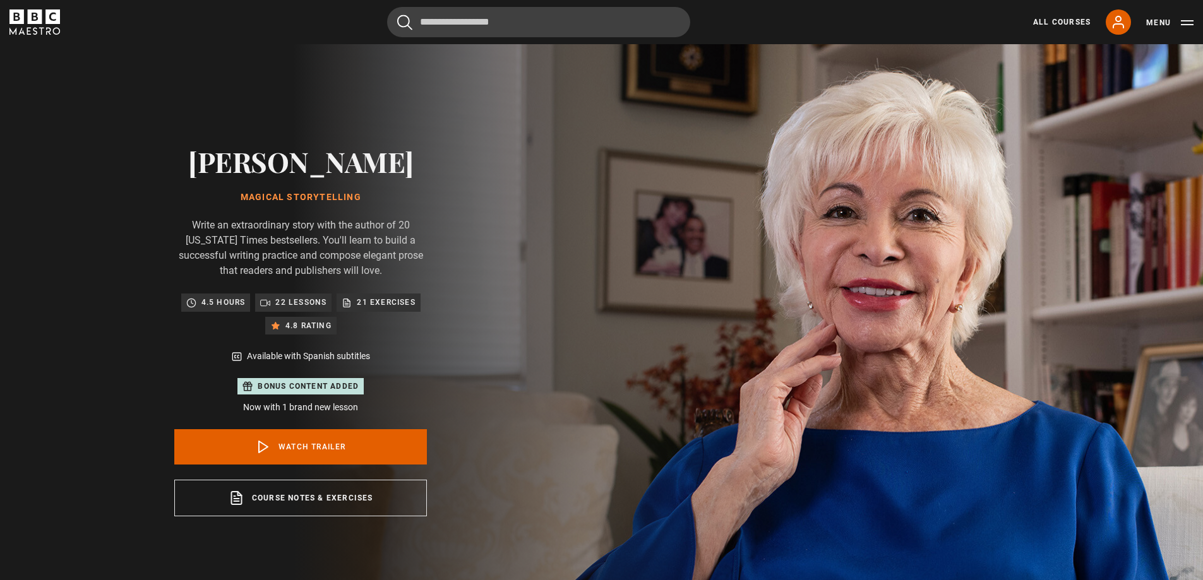
click at [217, 297] on p "4.5 hours" at bounding box center [223, 302] width 44 height 13
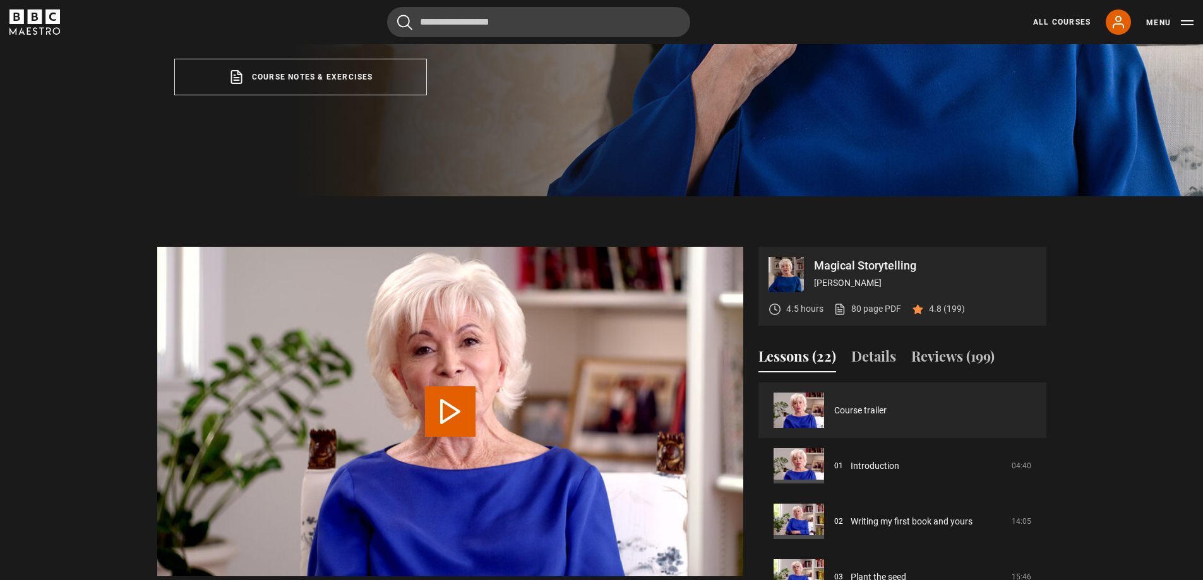
scroll to position [589, 0]
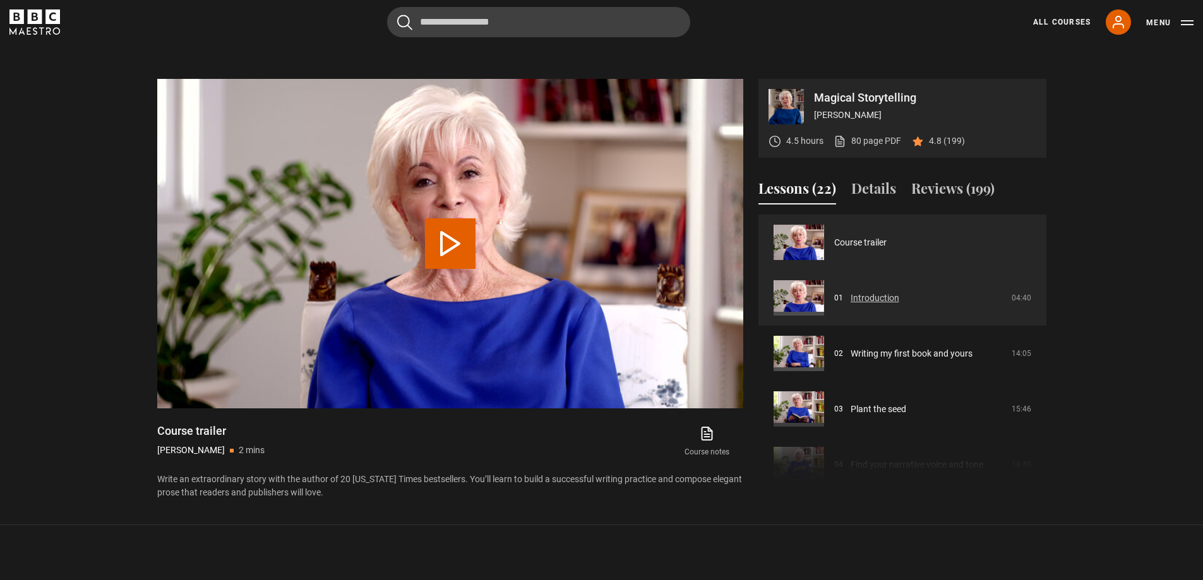
click at [850, 300] on link "Introduction" at bounding box center [874, 298] width 49 height 13
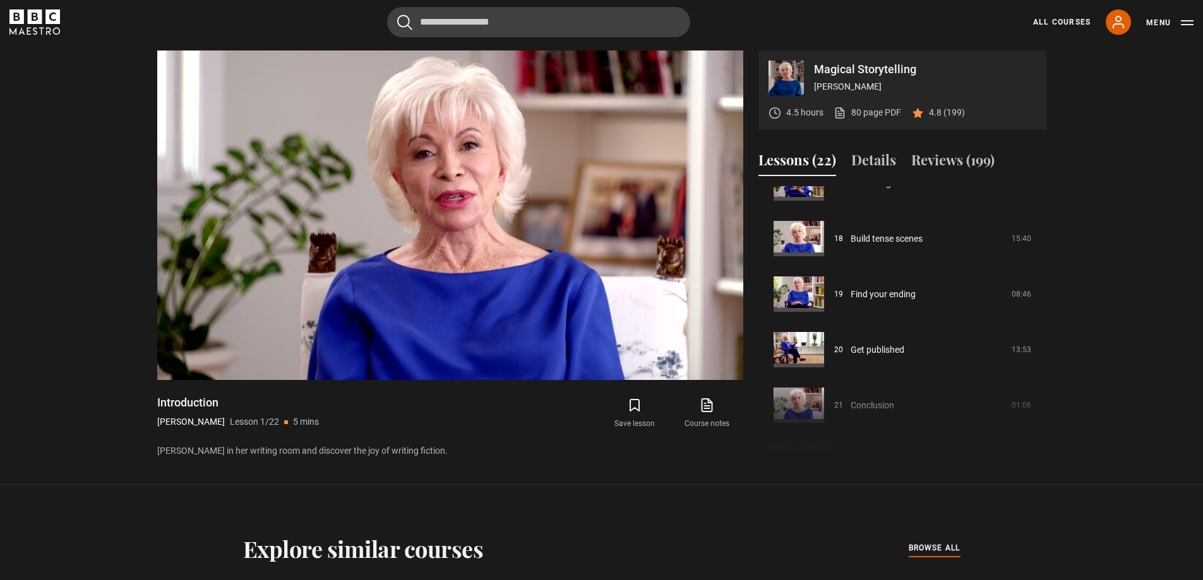
scroll to position [1014, 0]
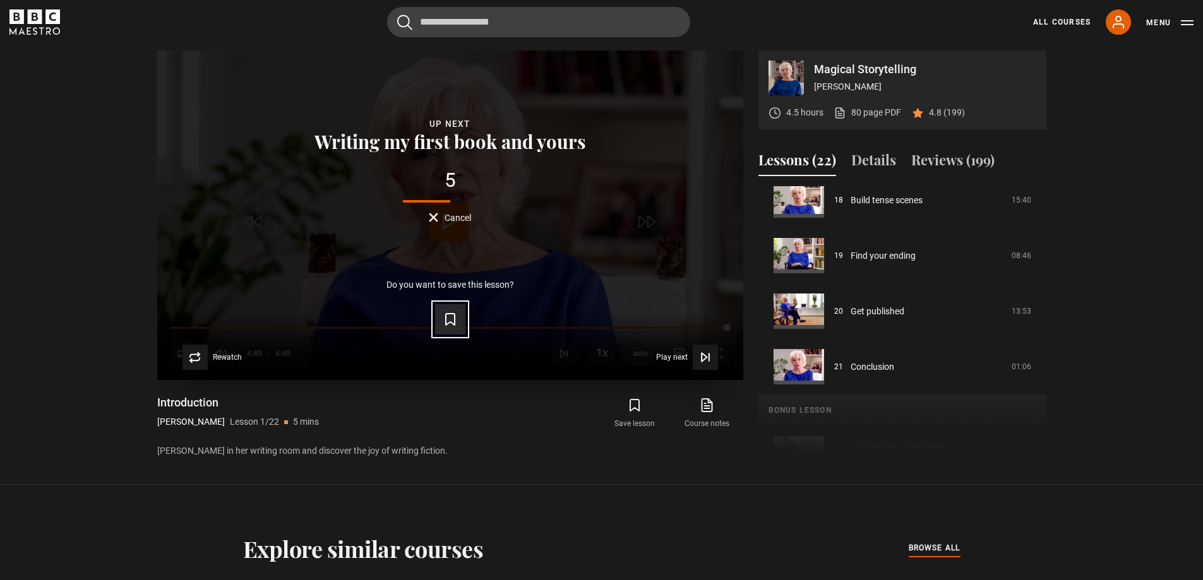
click at [452, 317] on icon "Video Player" at bounding box center [450, 319] width 15 height 15
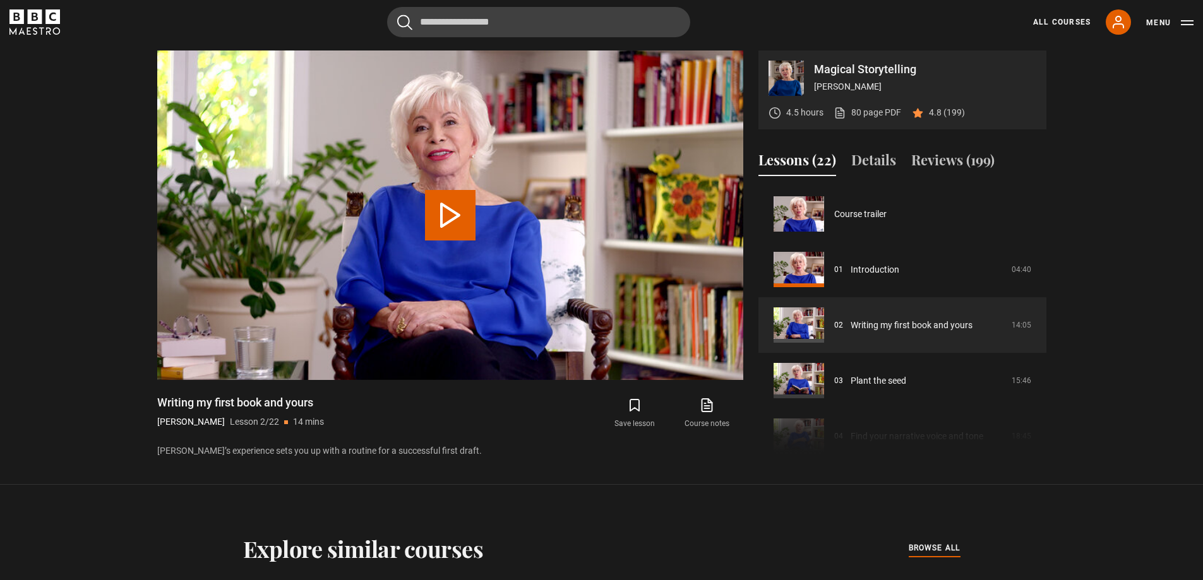
scroll to position [56, 0]
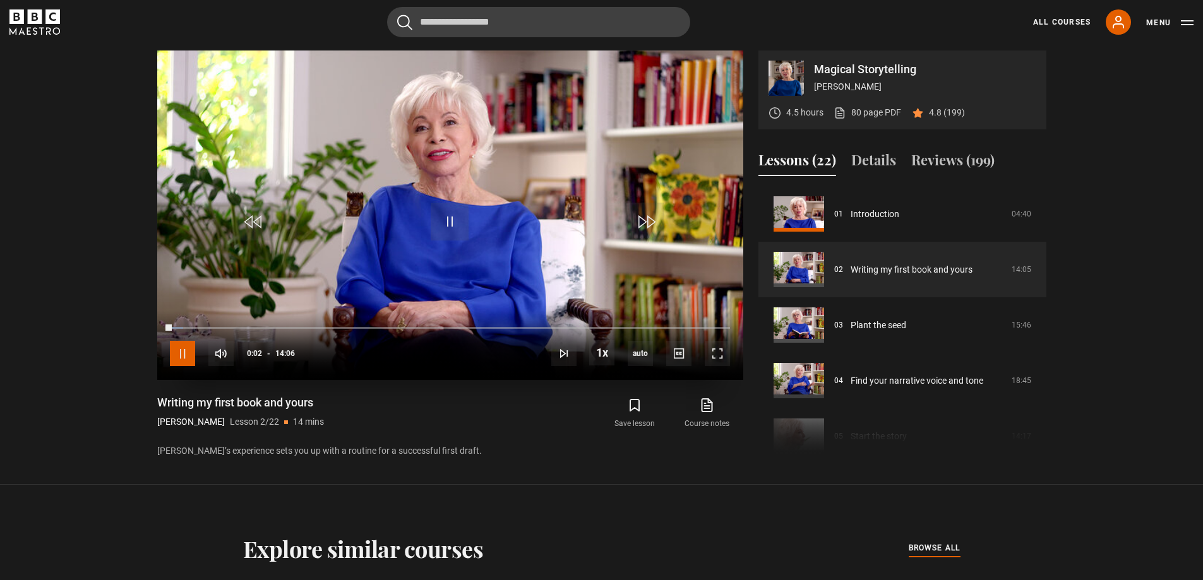
click at [179, 353] on span "Video Player" at bounding box center [182, 353] width 25 height 25
